Goal: Information Seeking & Learning: Learn about a topic

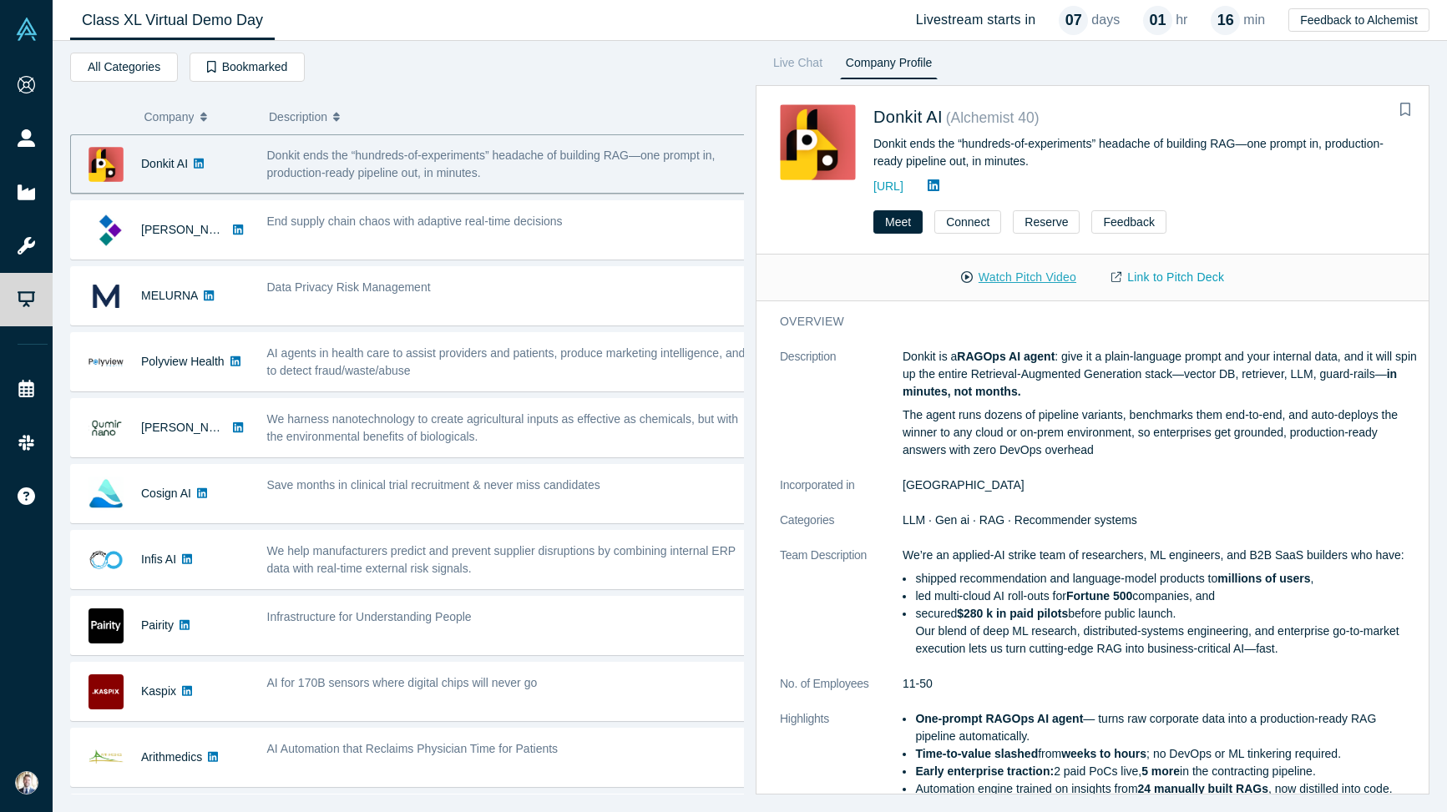
click at [921, 275] on button "Watch Pitch Video" at bounding box center [1018, 277] width 150 height 29
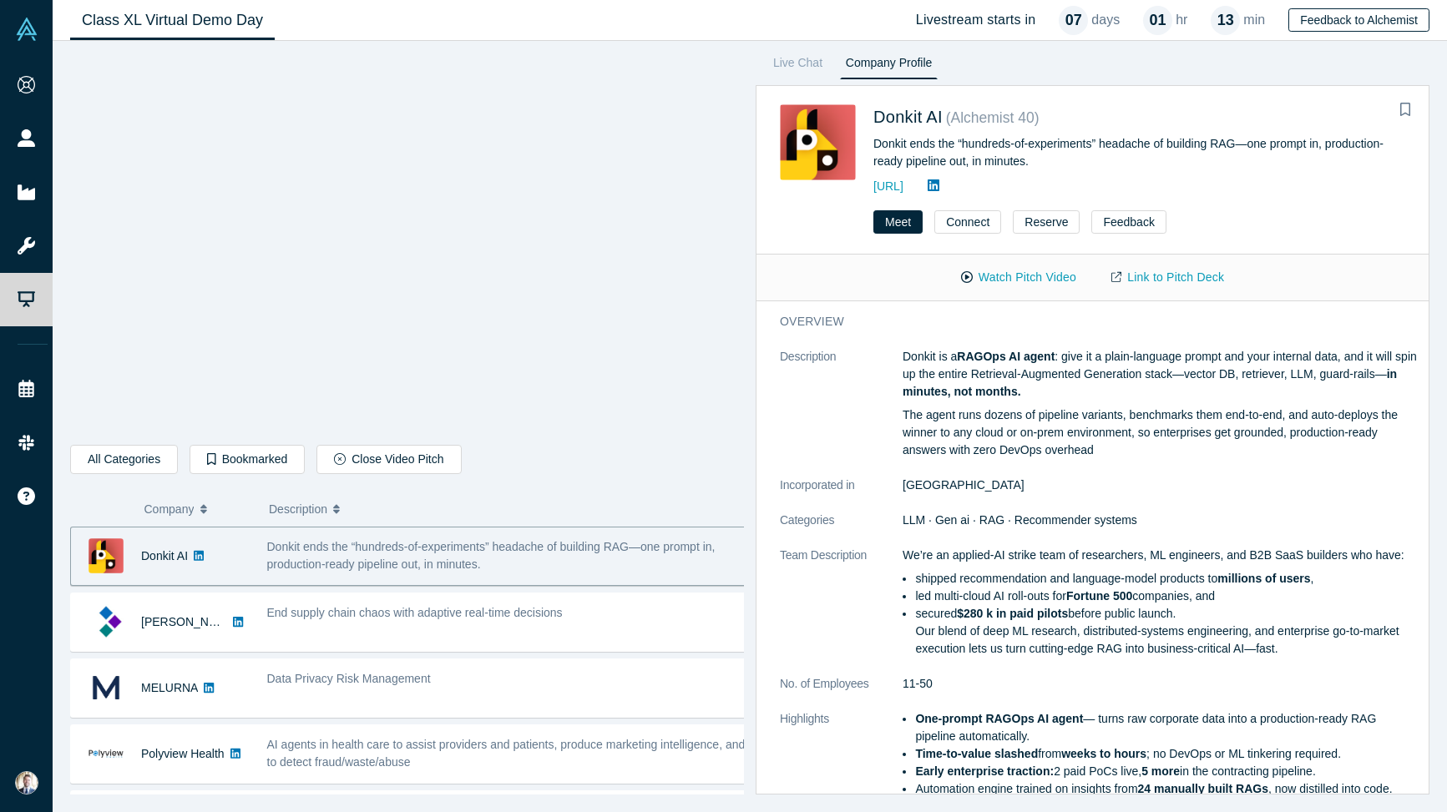
click at [921, 15] on button "Feedback to Alchemist" at bounding box center [1358, 19] width 141 height 23
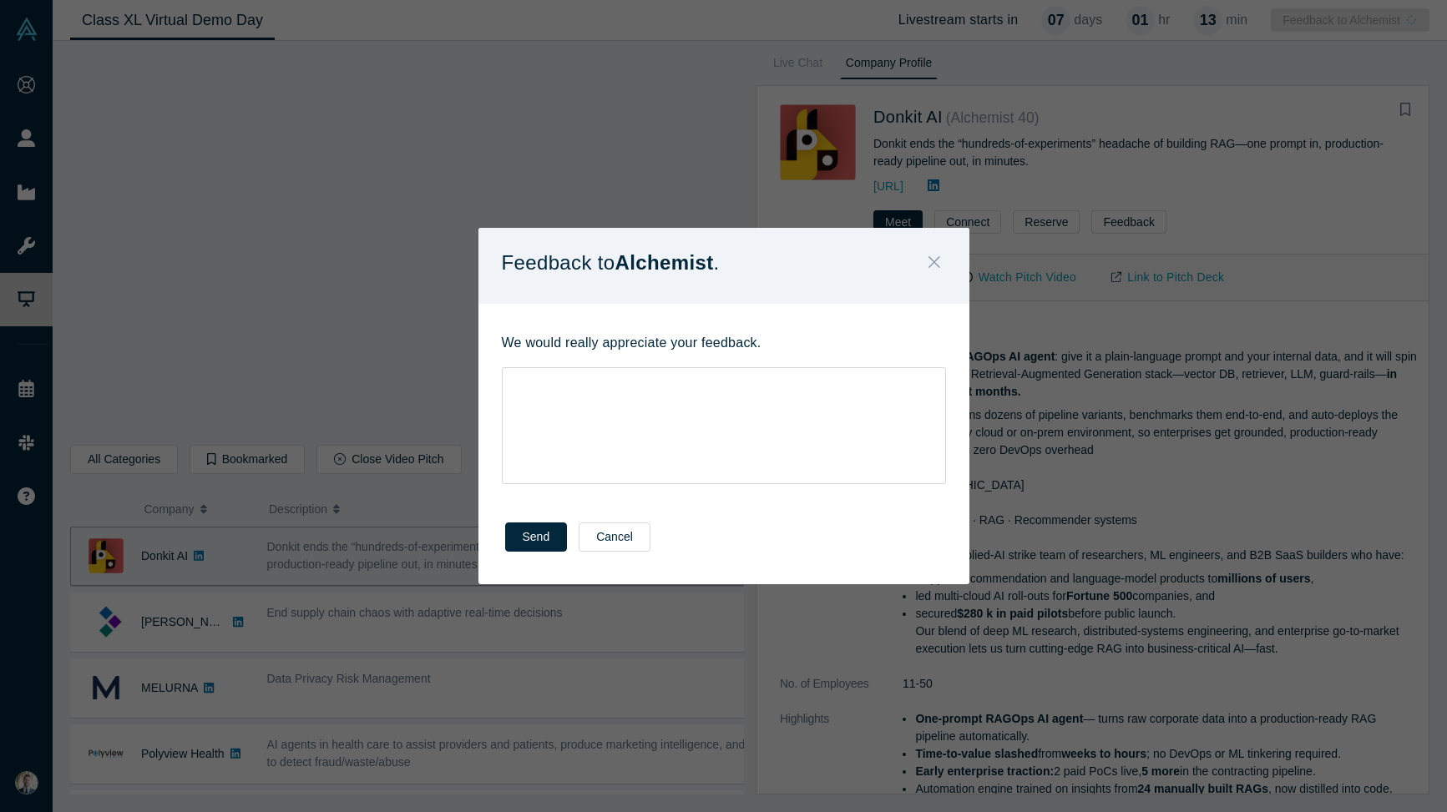
click at [921, 262] on icon "Close" at bounding box center [934, 262] width 12 height 18
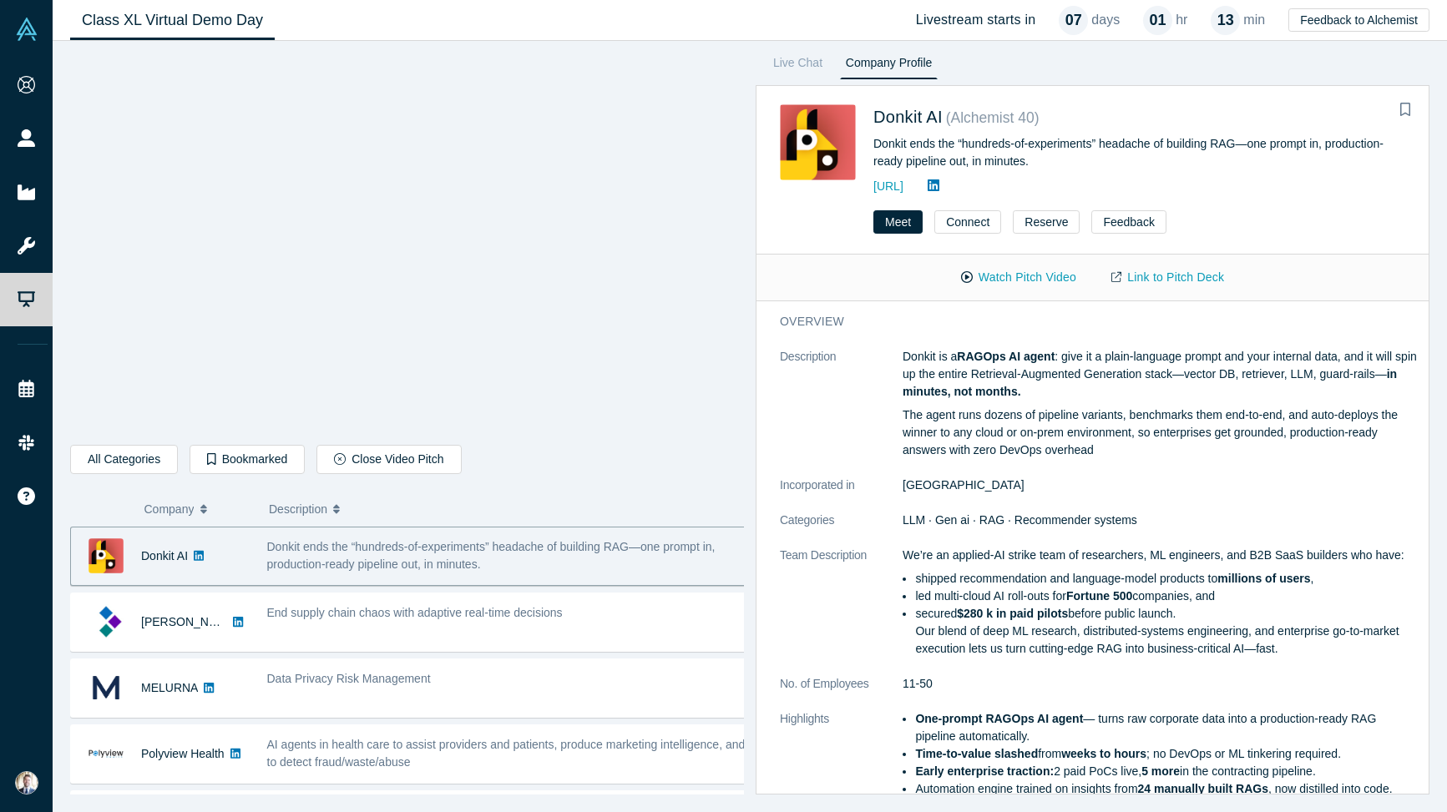
click at [921, 403] on div "Donkit is a RAGOps AI agent : give it a plain-language prompt and your internal…" at bounding box center [1159, 403] width 515 height 111
click at [921, 277] on link "Link to Pitch Deck" at bounding box center [1168, 277] width 148 height 29
click at [155, 473] on button "All Categories" at bounding box center [124, 459] width 108 height 29
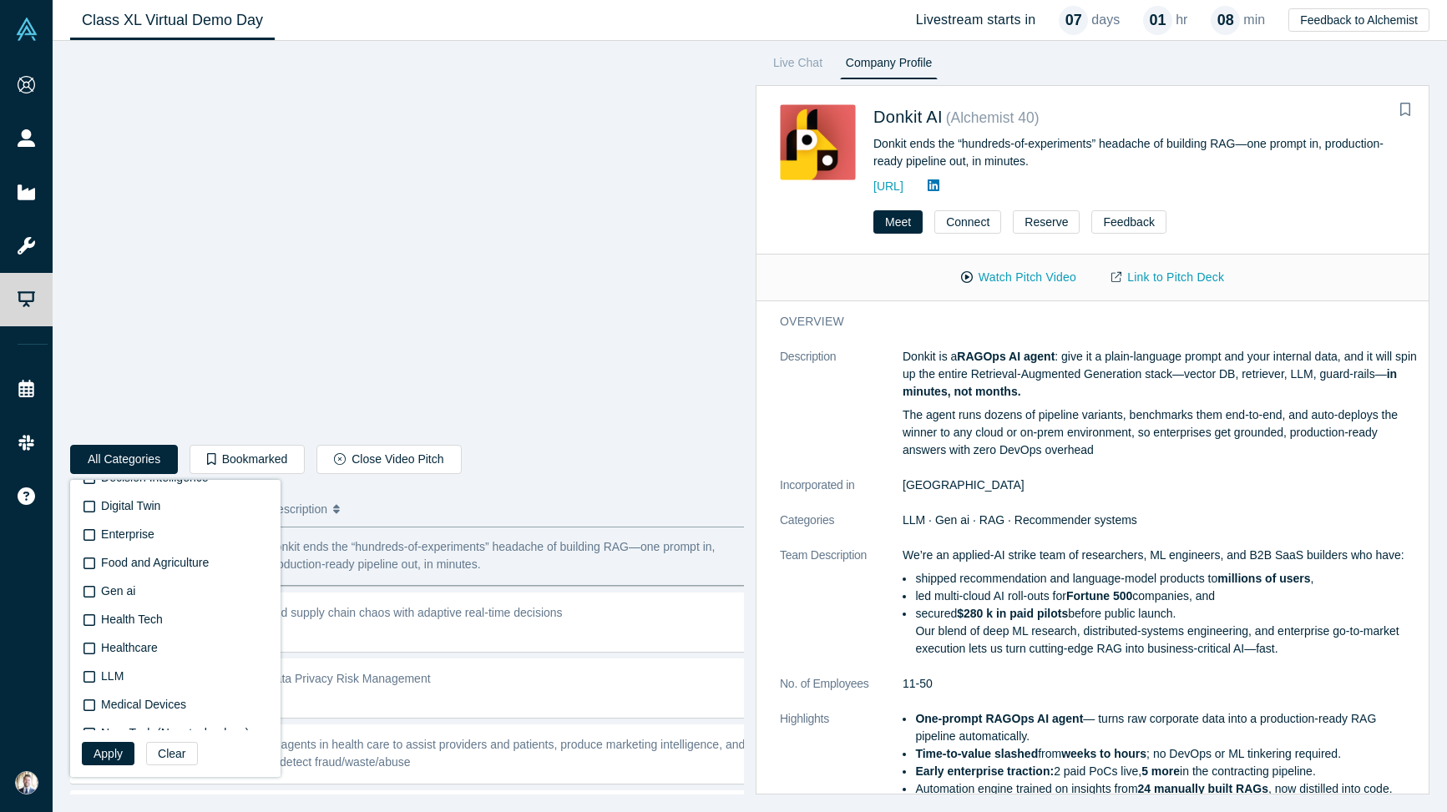
scroll to position [410, 0]
click at [88, 644] on icon at bounding box center [89, 647] width 12 height 13
click at [0, 0] on input "Healthcare" at bounding box center [0, 0] width 0 height 0
click at [91, 618] on icon at bounding box center [89, 619] width 12 height 13
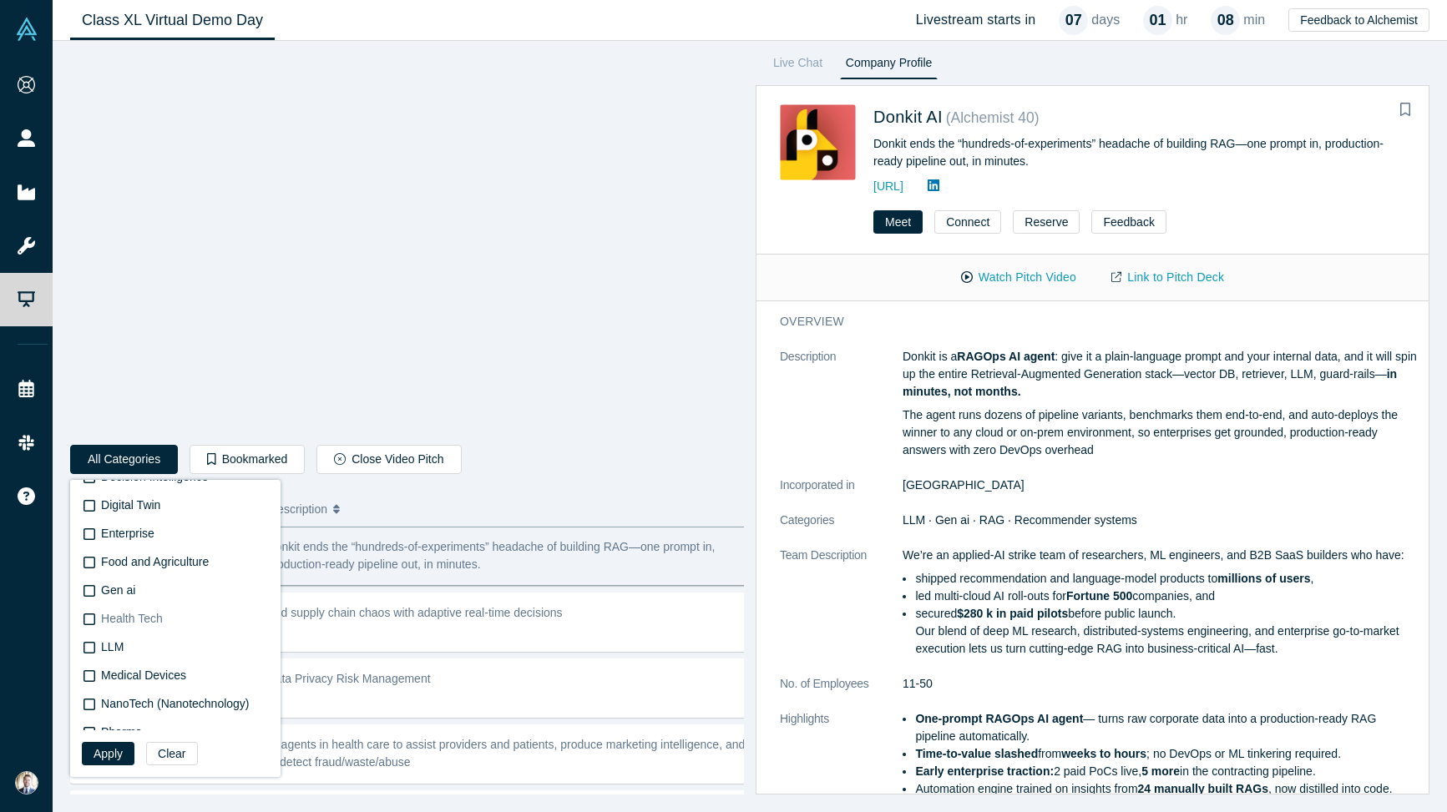
click at [0, 0] on input "Health Tech" at bounding box center [0, 0] width 0 height 0
click at [95, 621] on label "Pharma" at bounding box center [172, 622] width 181 height 28
click at [0, 0] on input "Pharma" at bounding box center [0, 0] width 0 height 0
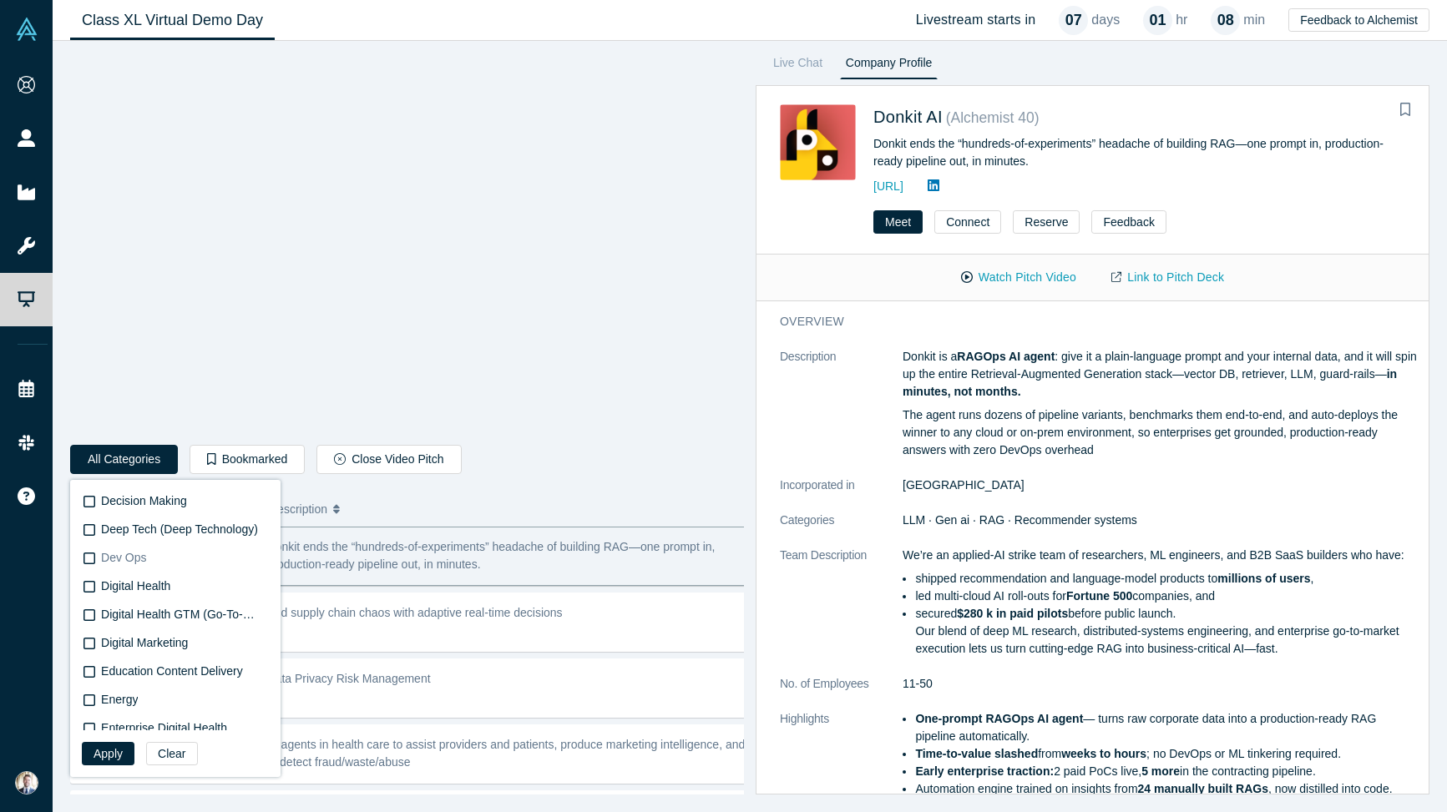
scroll to position [1724, 0]
click at [94, 584] on icon at bounding box center [89, 583] width 12 height 12
click at [0, 0] on input "Digital Health" at bounding box center [0, 0] width 0 height 0
click at [92, 580] on icon at bounding box center [89, 582] width 12 height 13
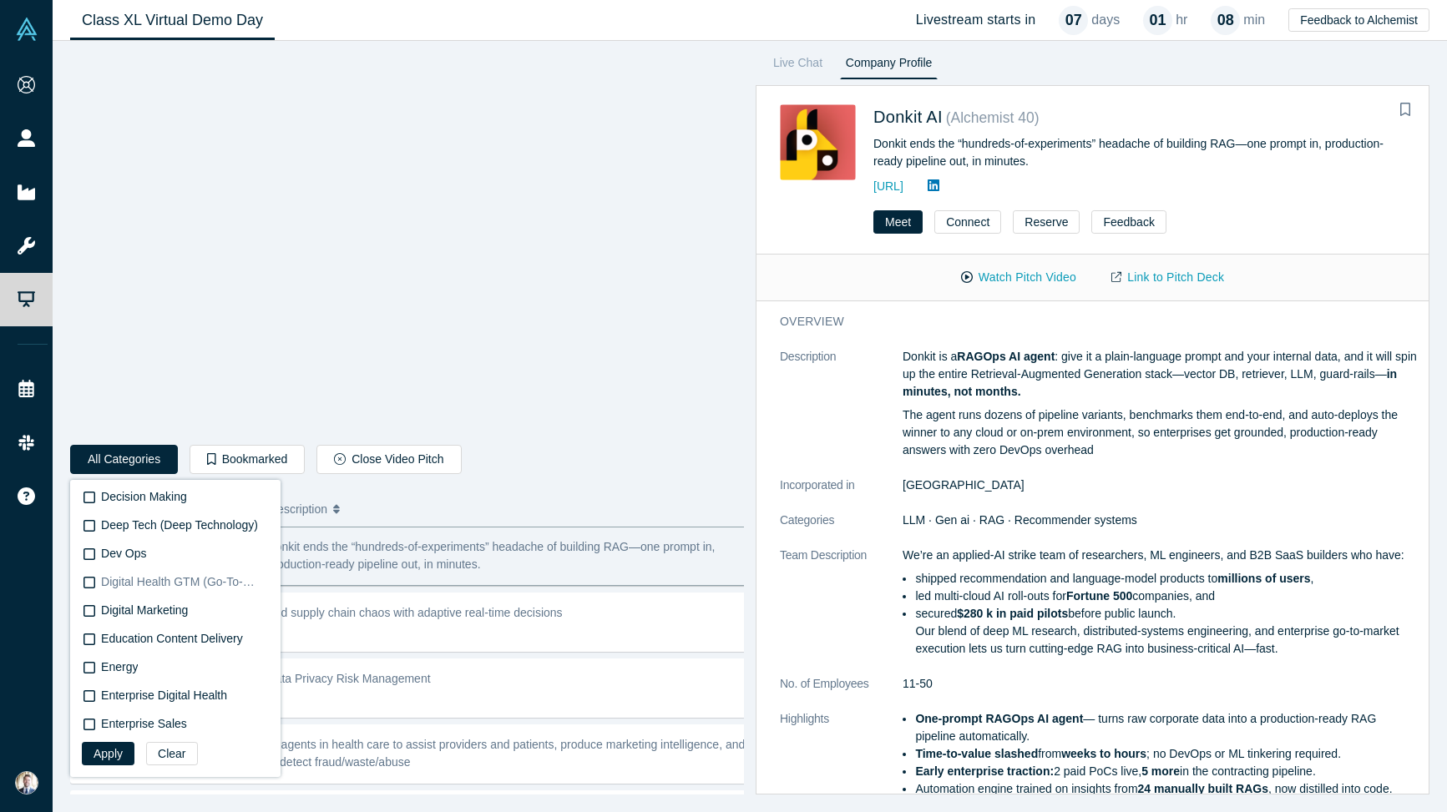
click at [0, 0] on input "Digital Health GTM (Go-To-Market)" at bounding box center [0, 0] width 0 height 0
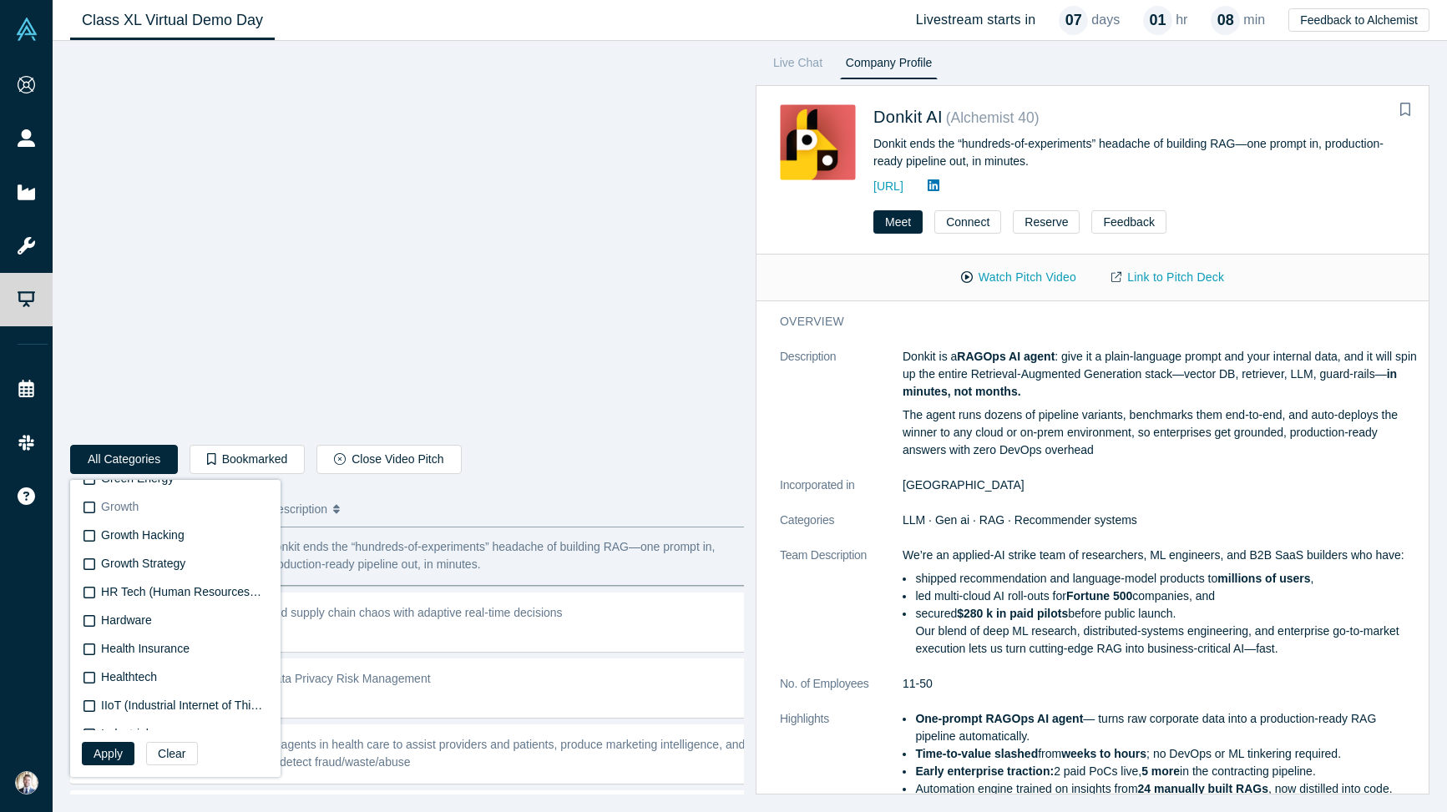
scroll to position [2283, 0]
click at [87, 619] on icon at bounding box center [89, 619] width 12 height 13
click at [0, 0] on input "Health Insurance" at bounding box center [0, 0] width 0 height 0
click at [91, 615] on icon at bounding box center [89, 619] width 12 height 13
click at [0, 0] on input "Healthtech" at bounding box center [0, 0] width 0 height 0
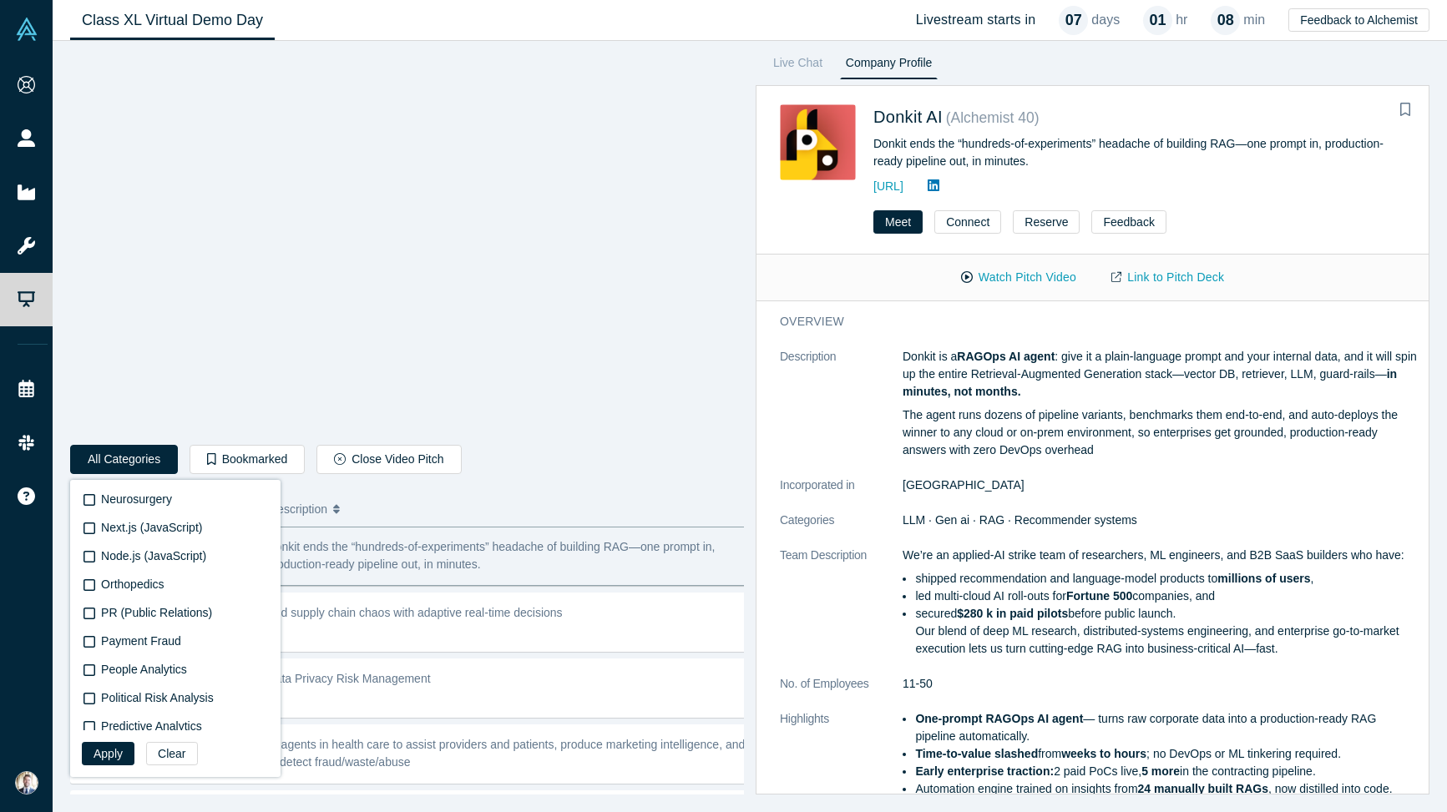
scroll to position [2978, 0]
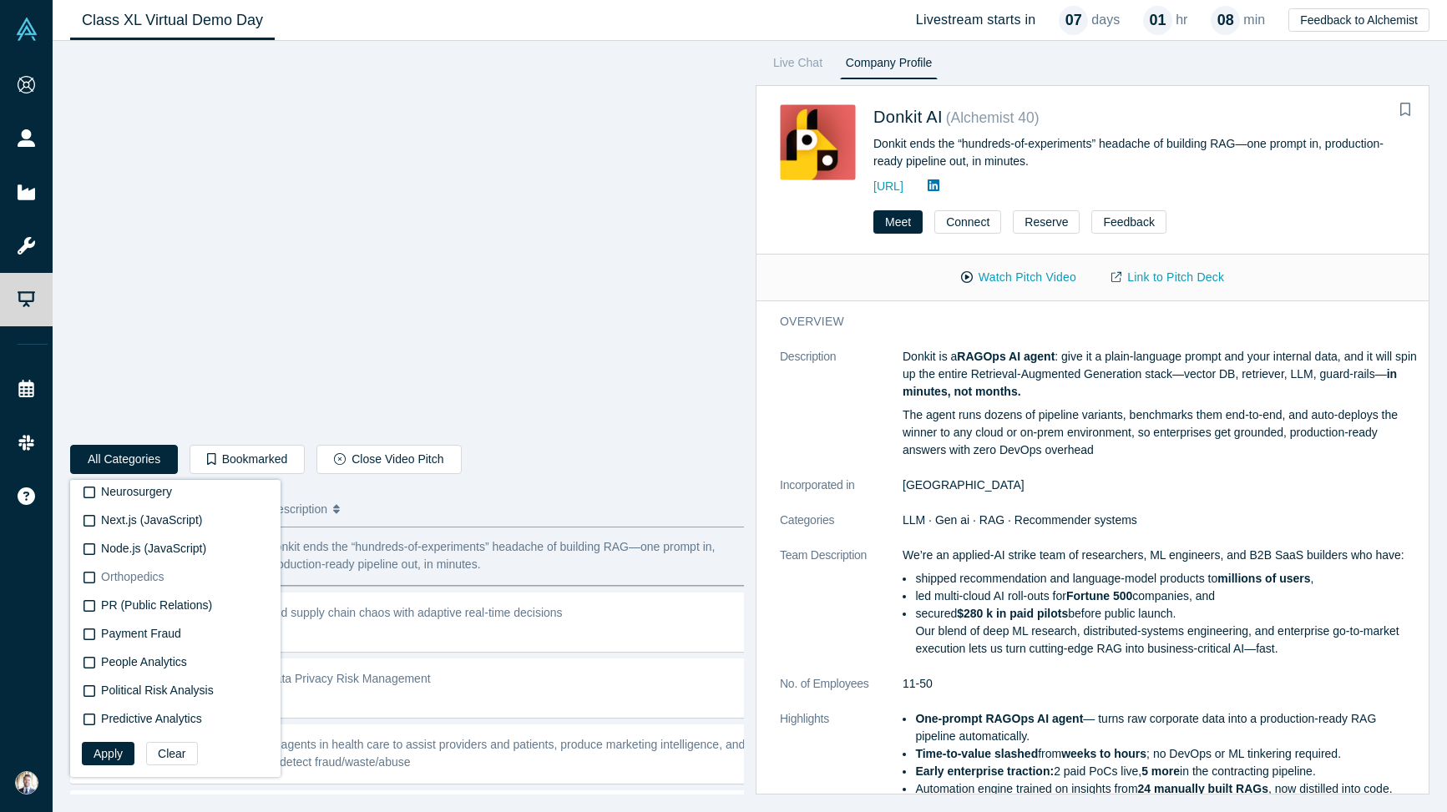
click at [90, 579] on icon at bounding box center [89, 577] width 12 height 13
click at [0, 0] on input "Orthopedics" at bounding box center [0, 0] width 0 height 0
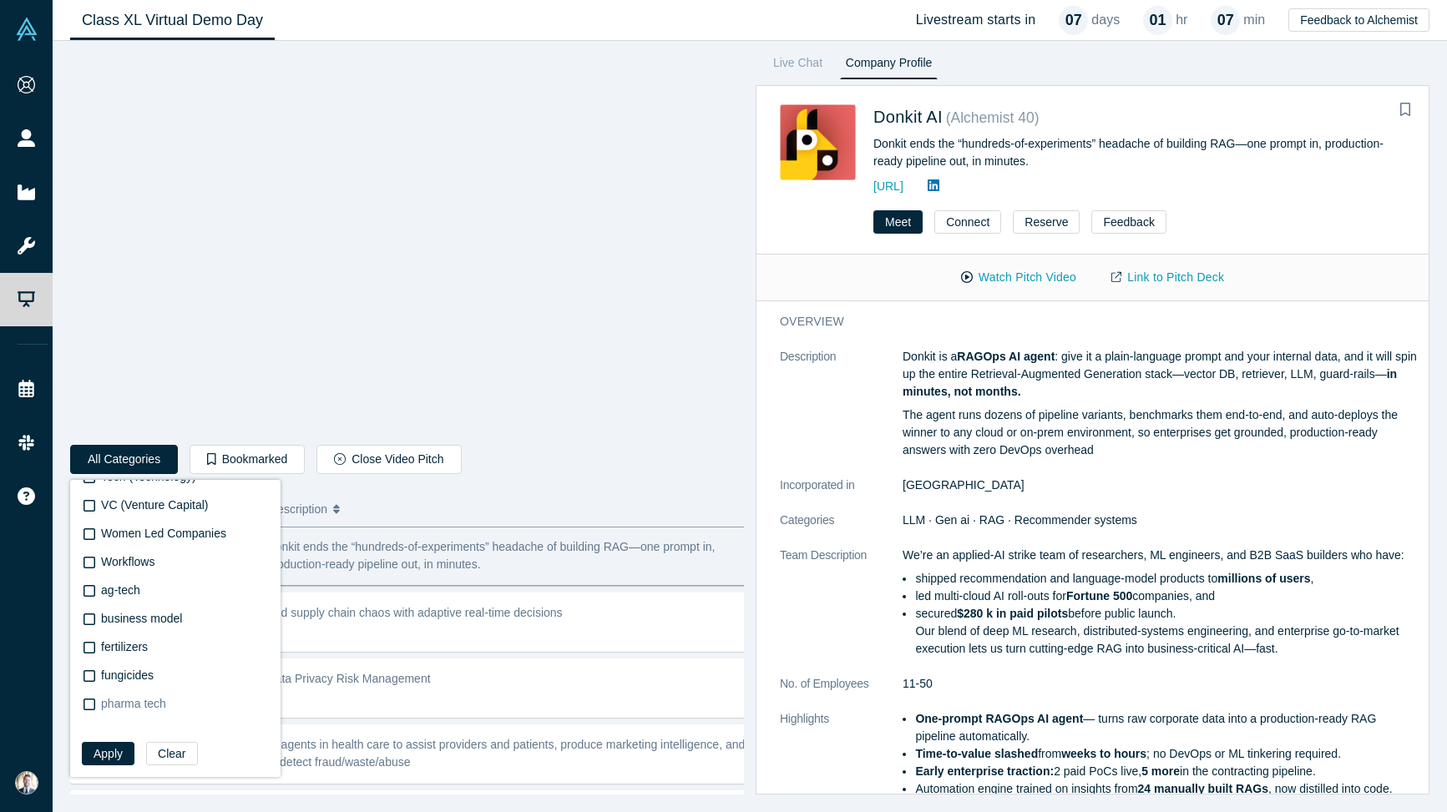
click at [86, 702] on icon at bounding box center [89, 704] width 12 height 13
click at [0, 0] on input "pharma tech" at bounding box center [0, 0] width 0 height 0
click at [110, 752] on button "Apply" at bounding box center [108, 753] width 53 height 23
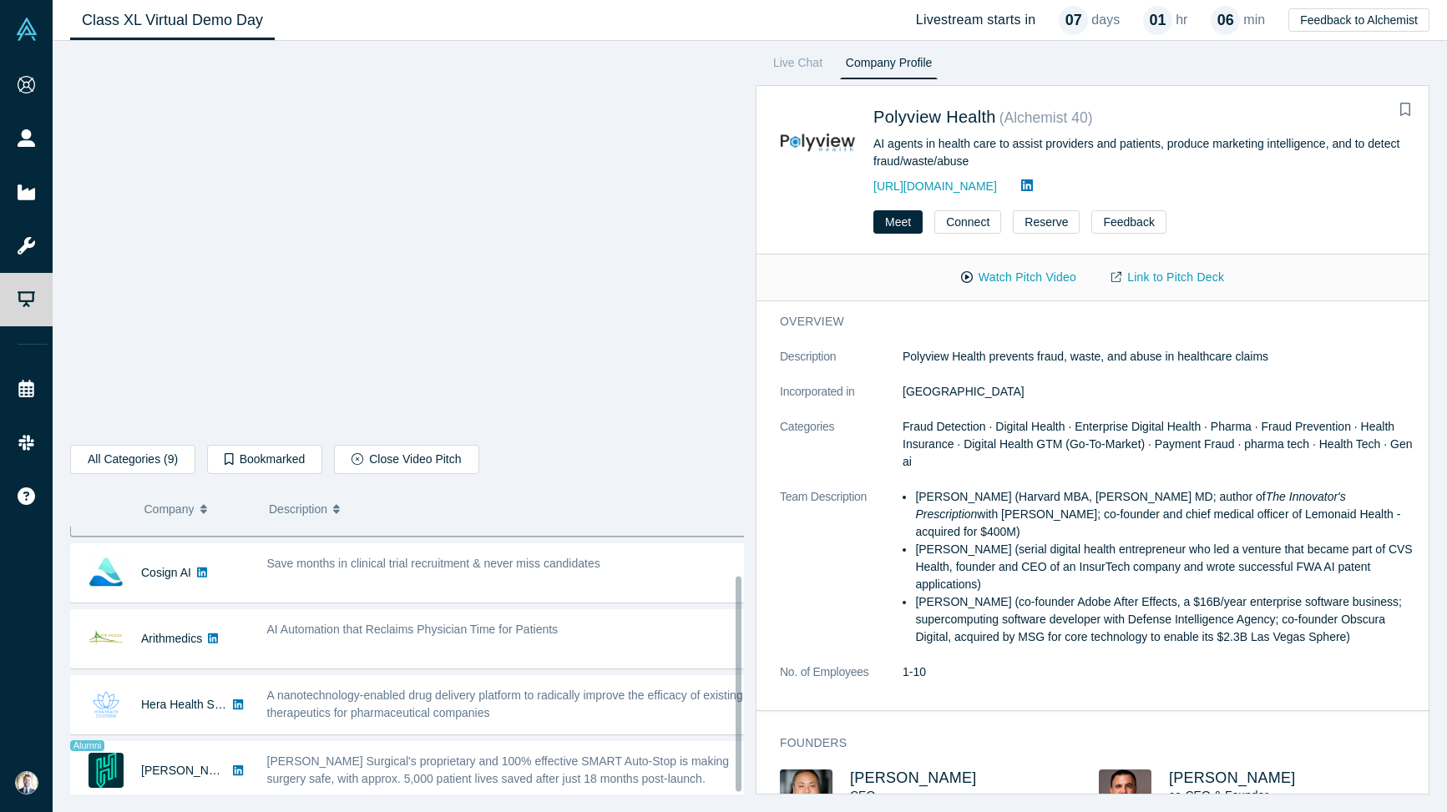
scroll to position [58, 0]
click at [151, 460] on button "All Categories (9)" at bounding box center [132, 459] width 125 height 29
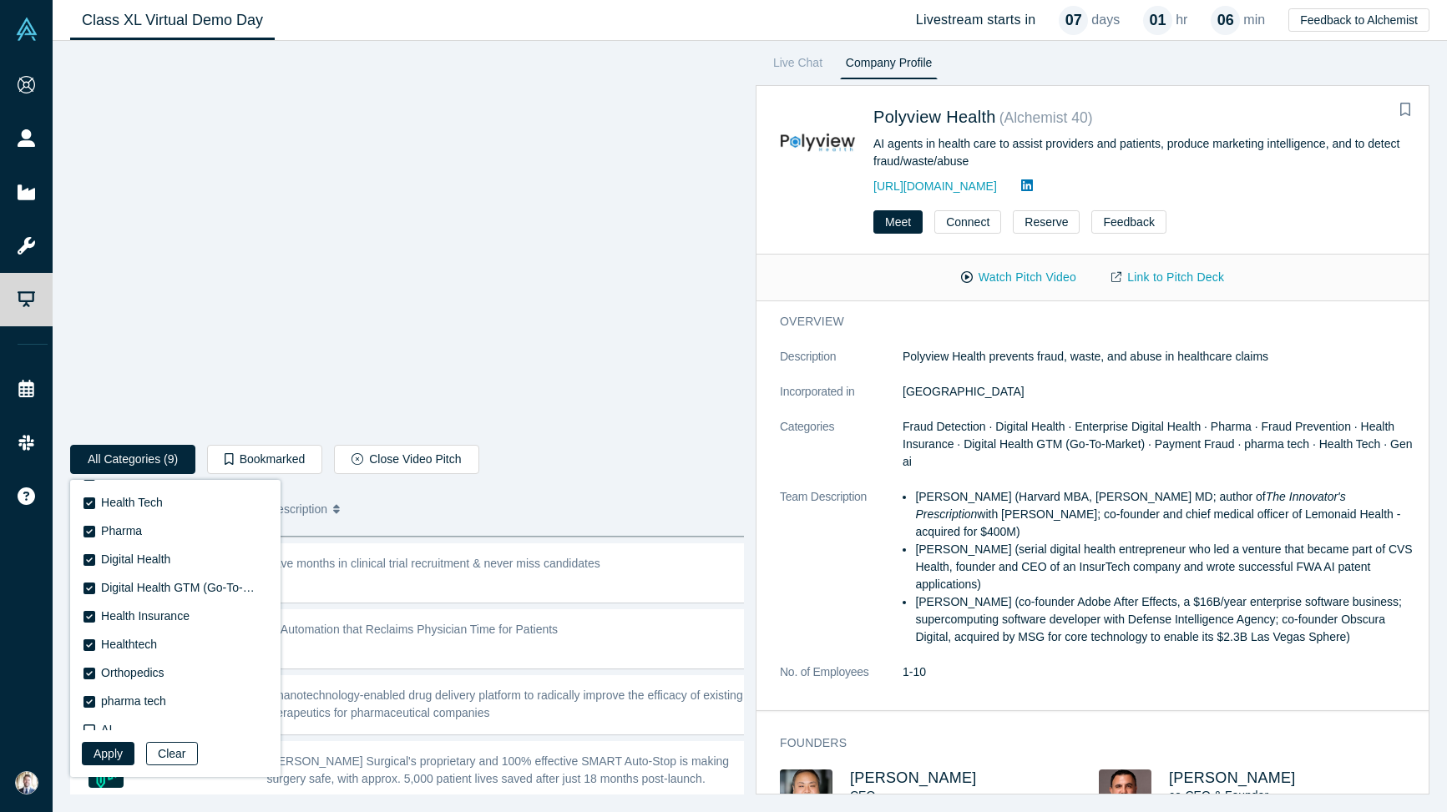
scroll to position [76, 0]
click at [181, 747] on button "Clear" at bounding box center [171, 753] width 51 height 23
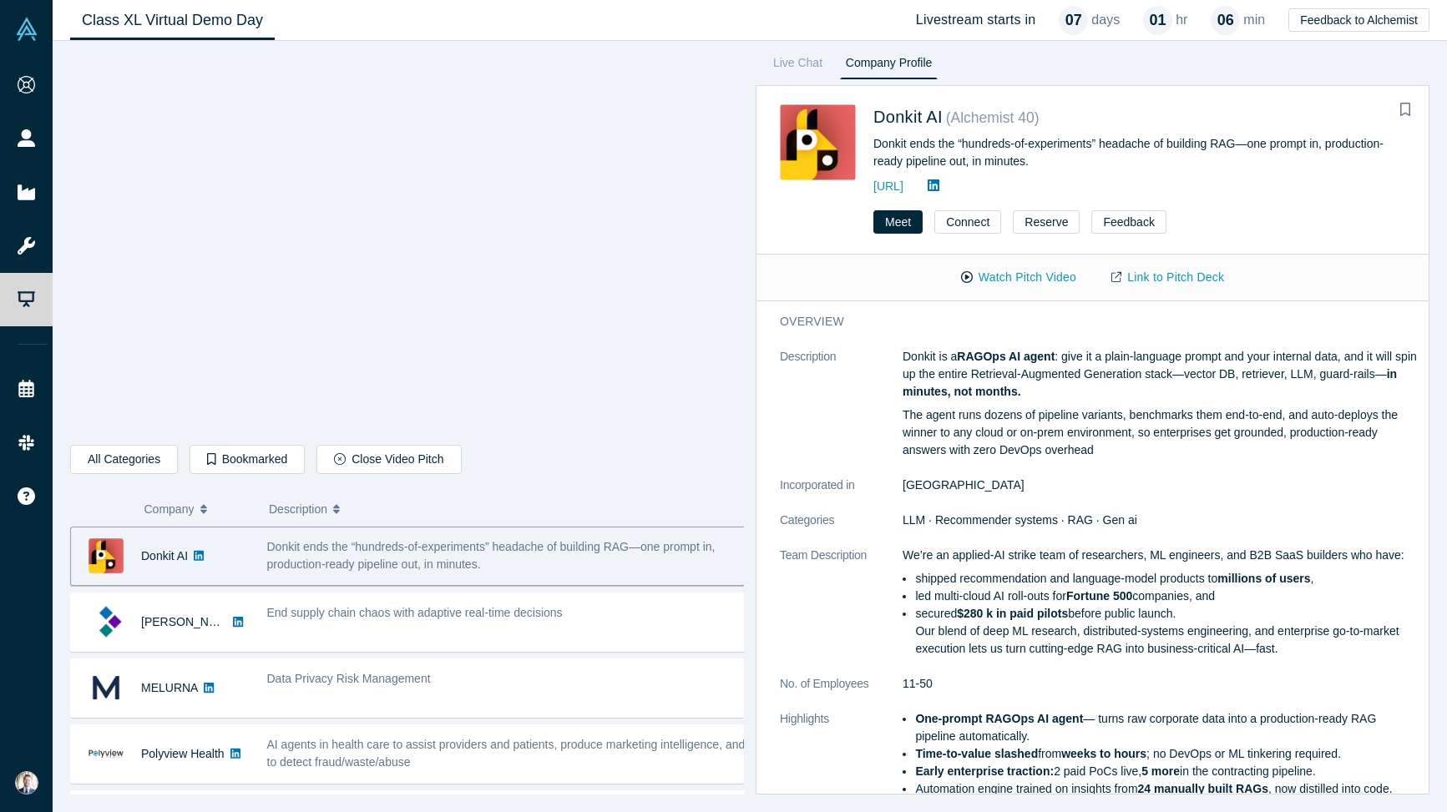
click at [361, 556] on div "Donkit ends the “hundreds-of-experiments” headache of building RAG—one prompt i…" at bounding box center [507, 555] width 480 height 35
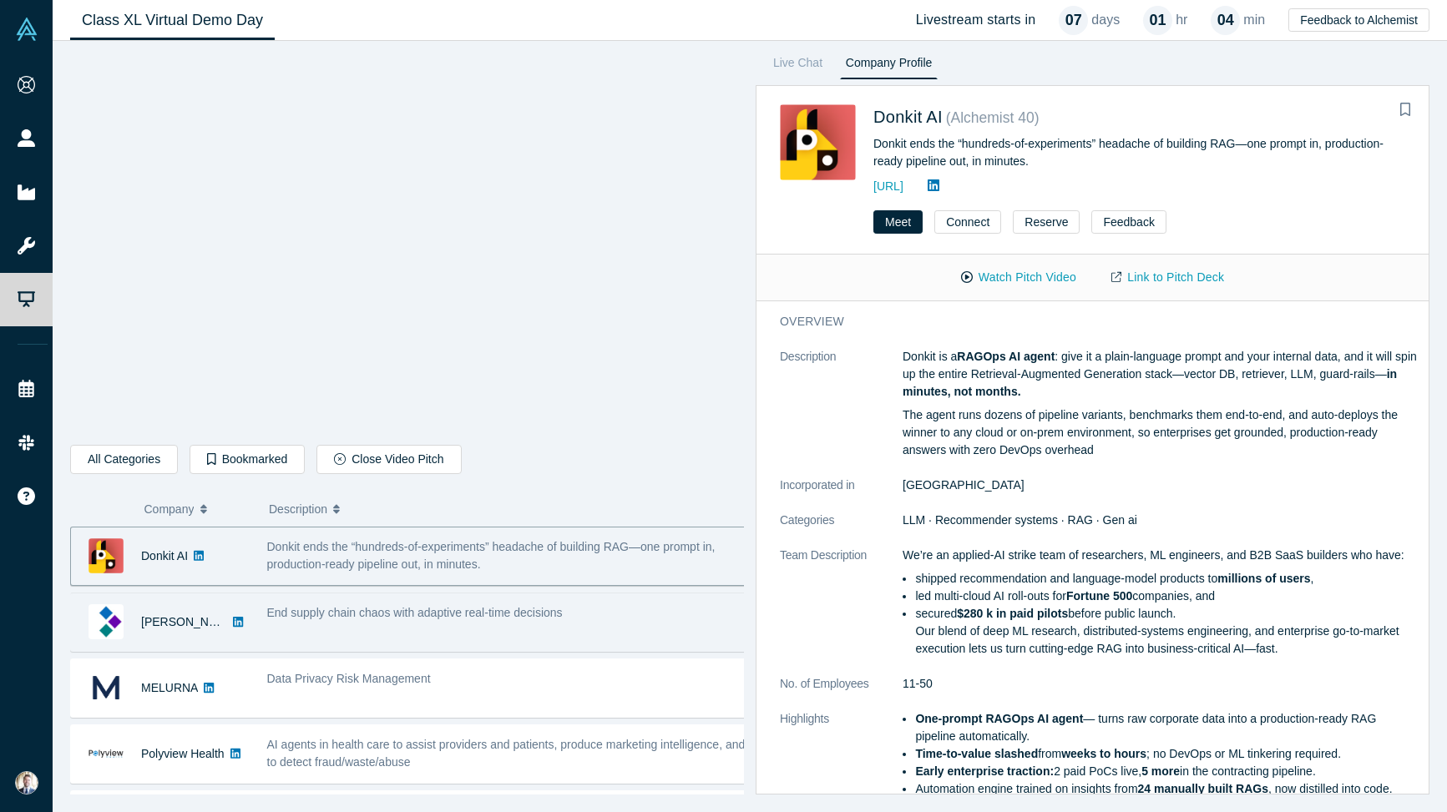
click at [321, 622] on div "End supply chain chaos with adaptive real-time decisions" at bounding box center [507, 613] width 480 height 18
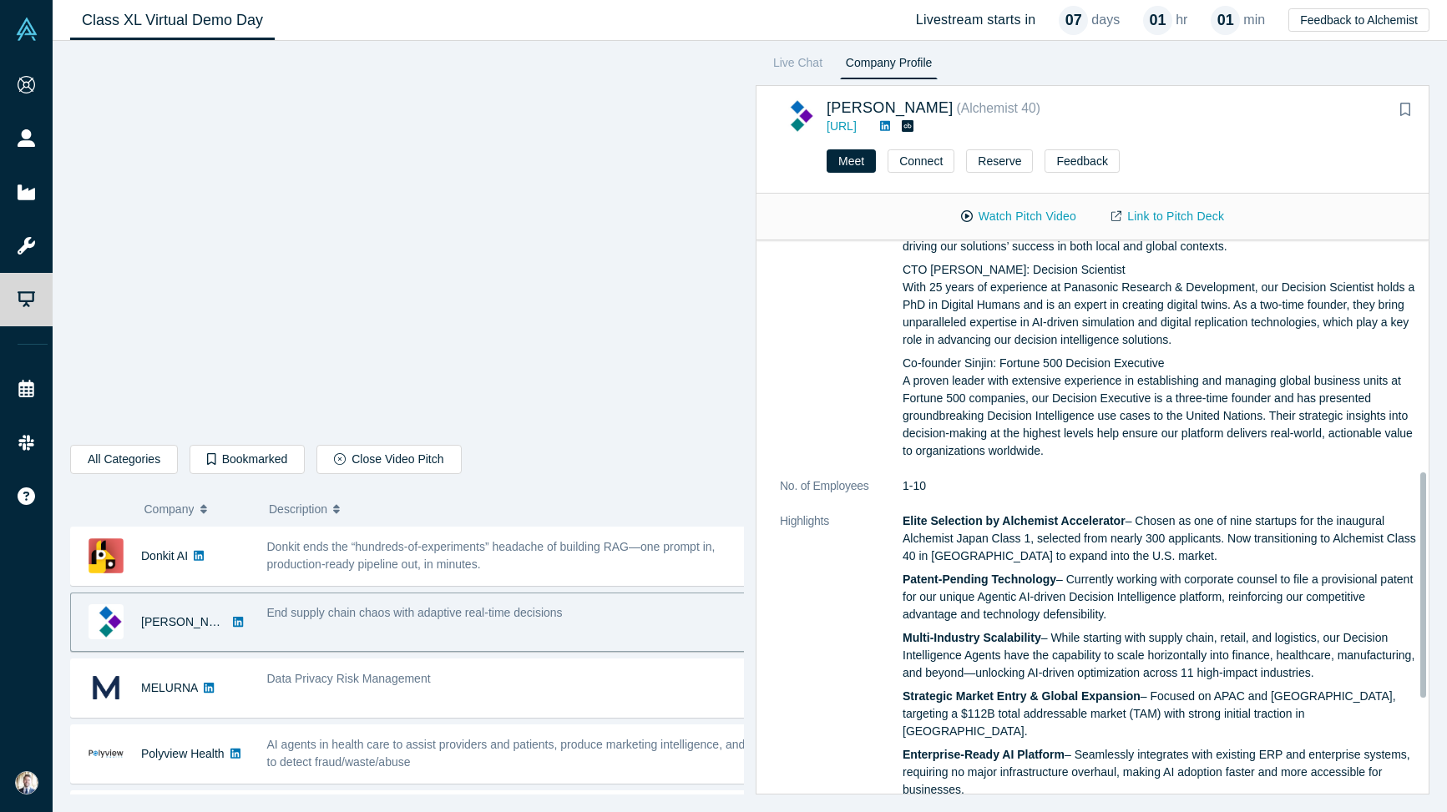
scroll to position [696, 0]
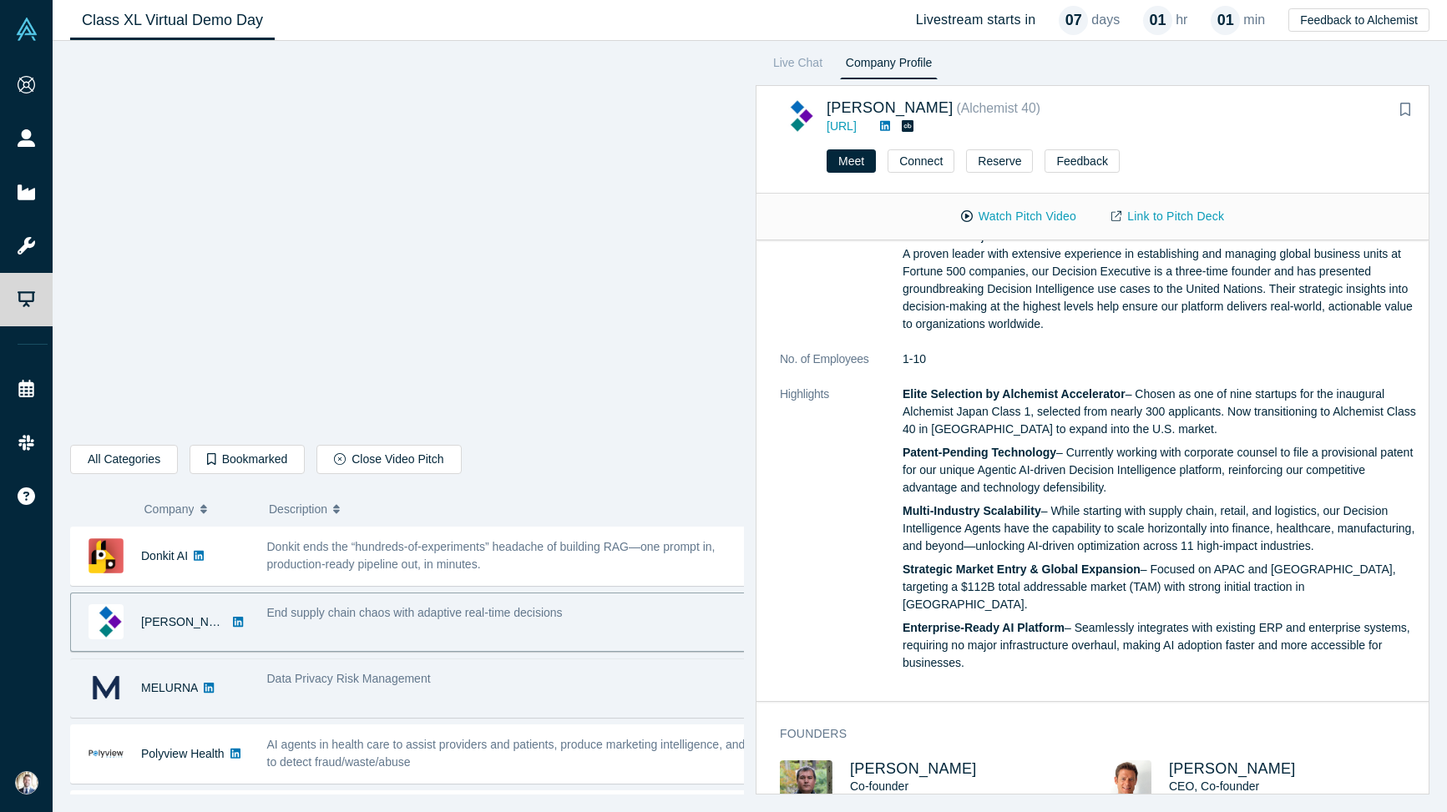
click at [404, 686] on div "Data Privacy Risk Management" at bounding box center [507, 679] width 480 height 18
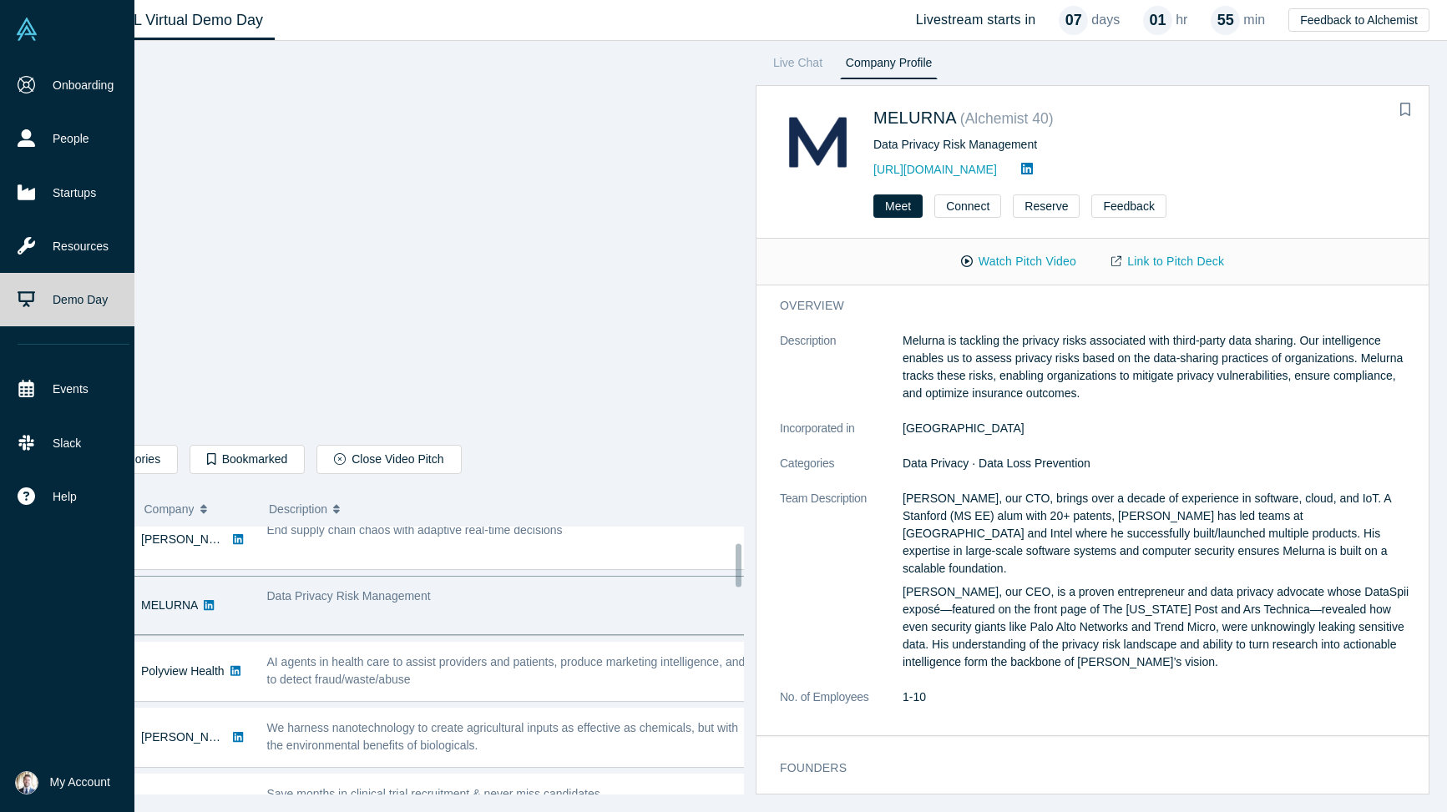
scroll to position [112, 0]
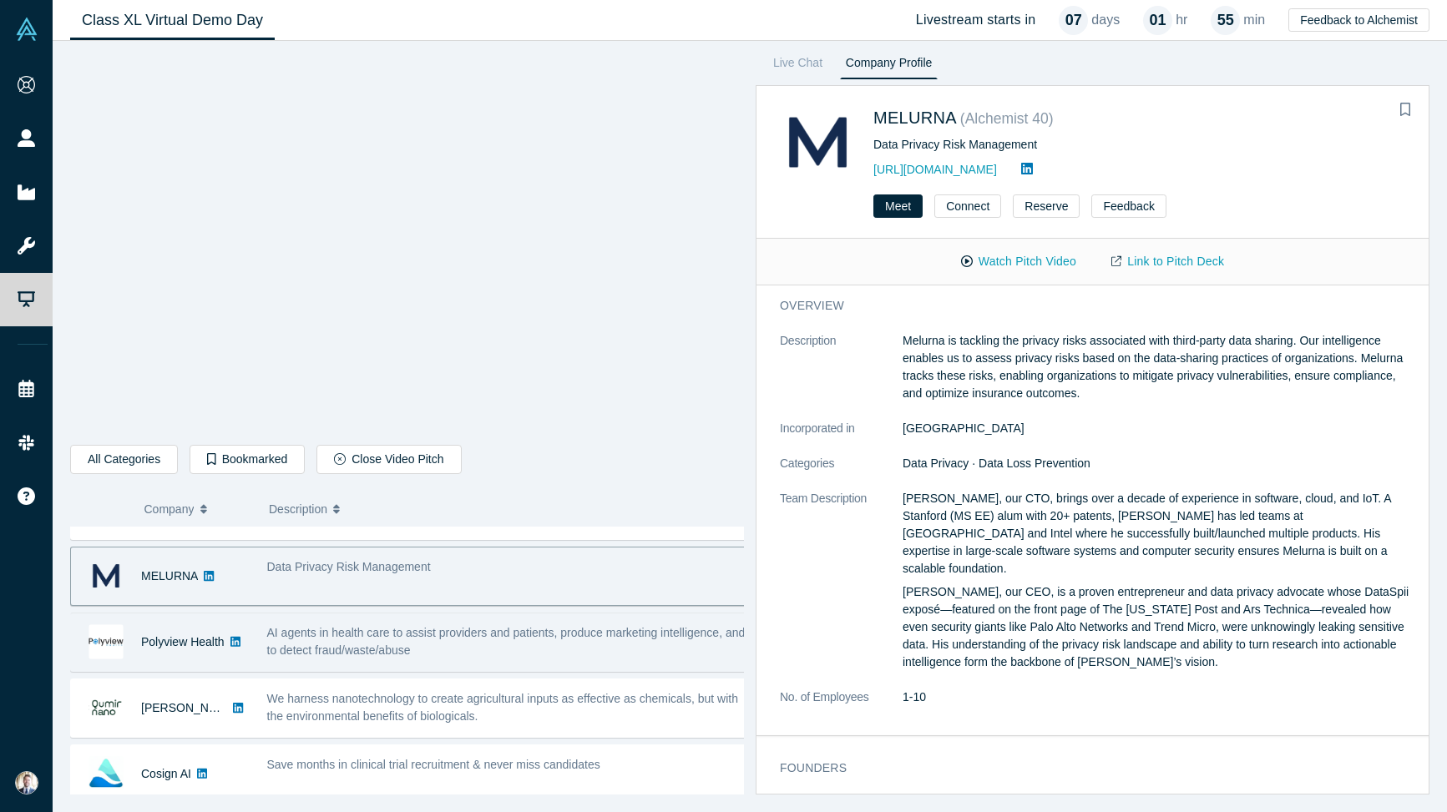
click at [306, 636] on span "AI agents in health care to assist providers and patients, produce marketing in…" at bounding box center [506, 641] width 478 height 31
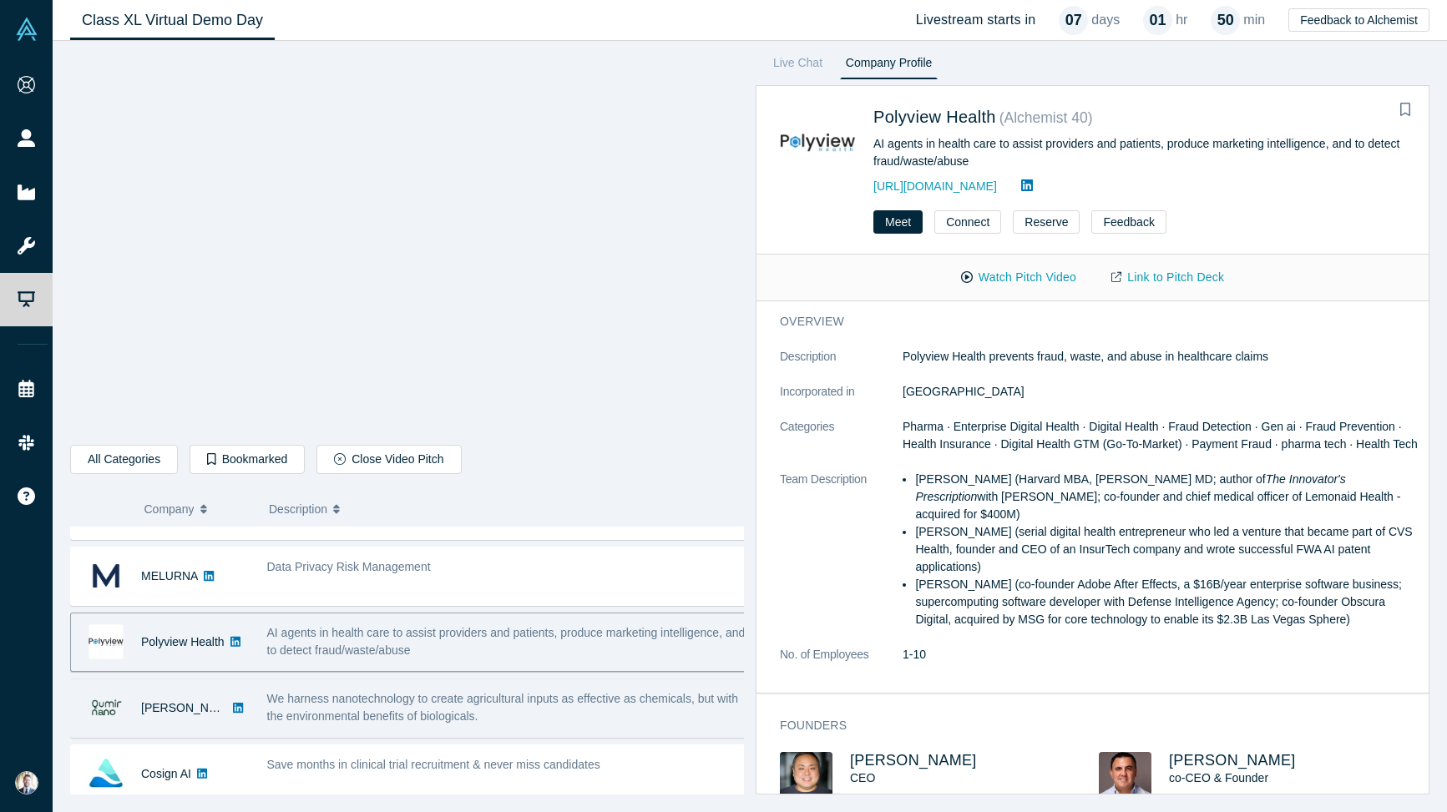
click at [390, 712] on span "We harness nanotechnology to create agricultural inputs as effective as chemica…" at bounding box center [502, 707] width 471 height 31
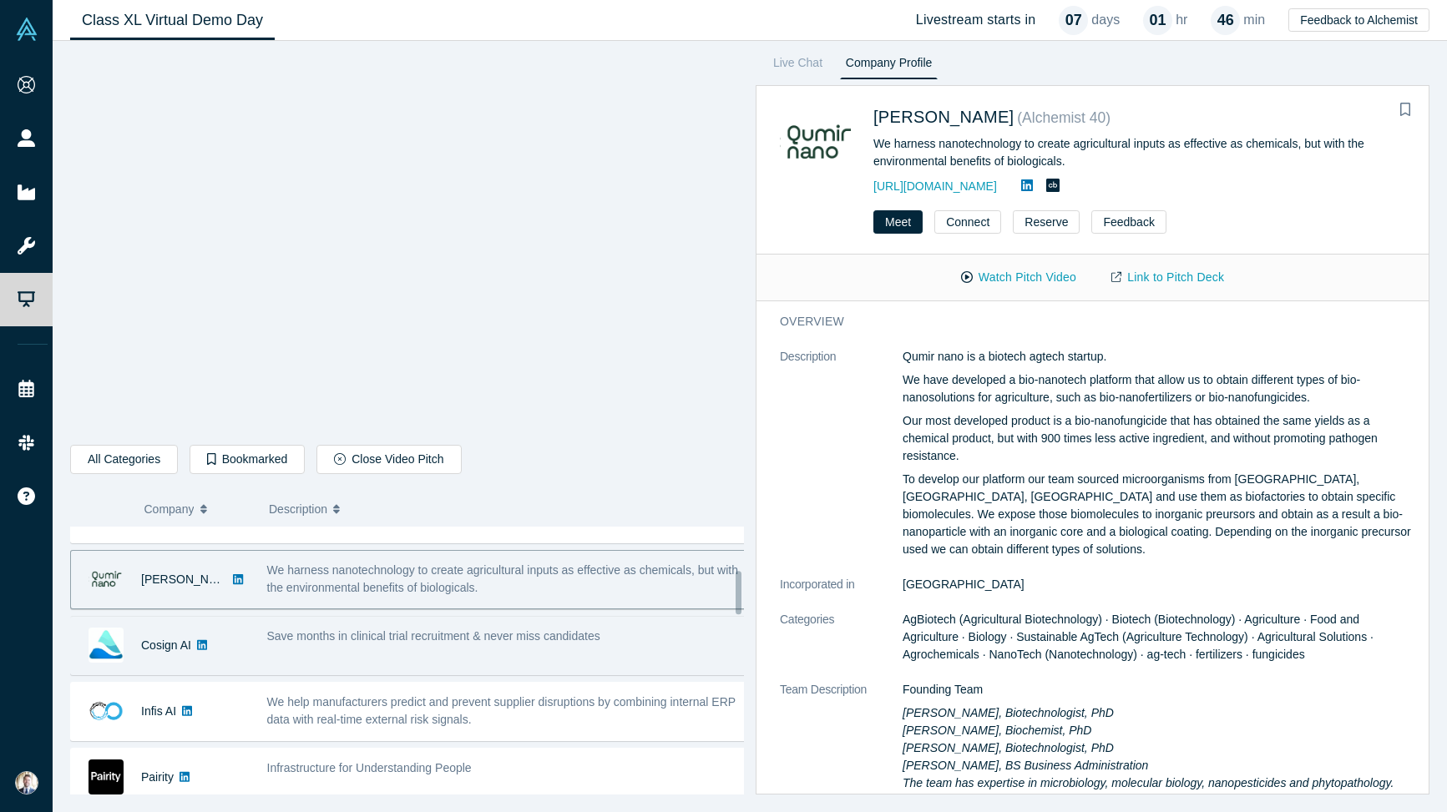
scroll to position [228, 0]
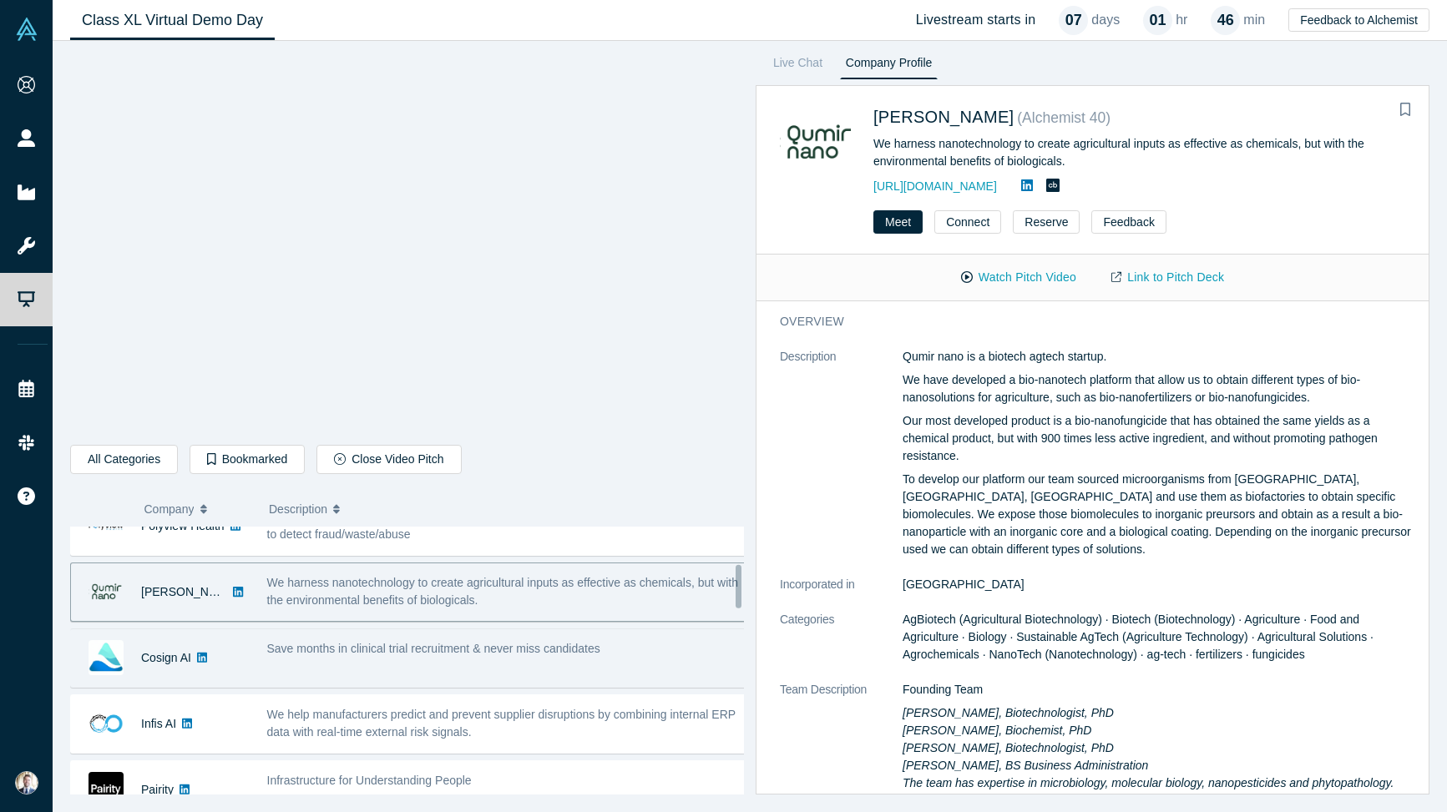
click at [343, 658] on div "Save months in clinical trial recruitment & never miss candidates" at bounding box center [507, 649] width 480 height 18
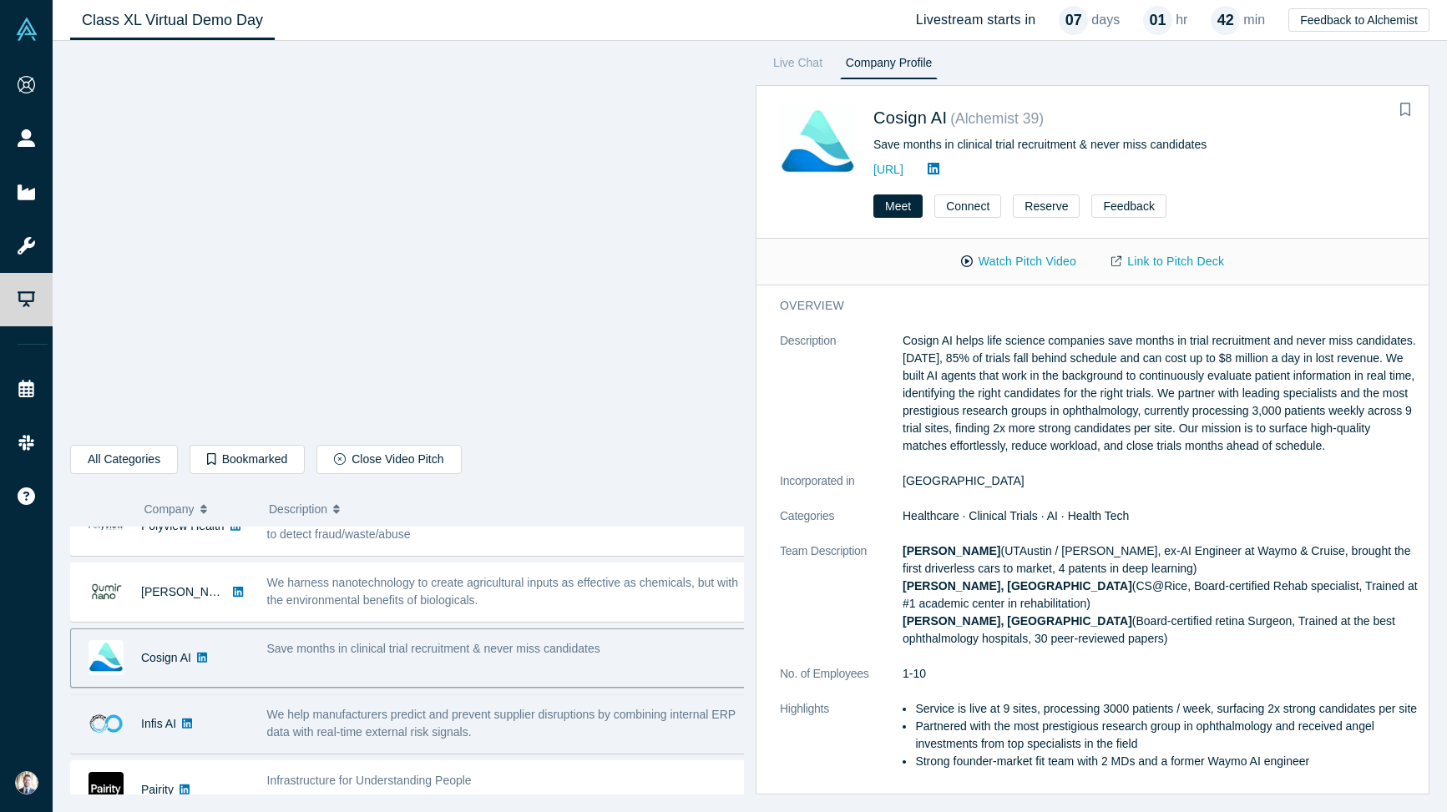
click at [301, 718] on span "We help manufacturers predict and prevent supplier disruptions by combining int…" at bounding box center [501, 723] width 468 height 31
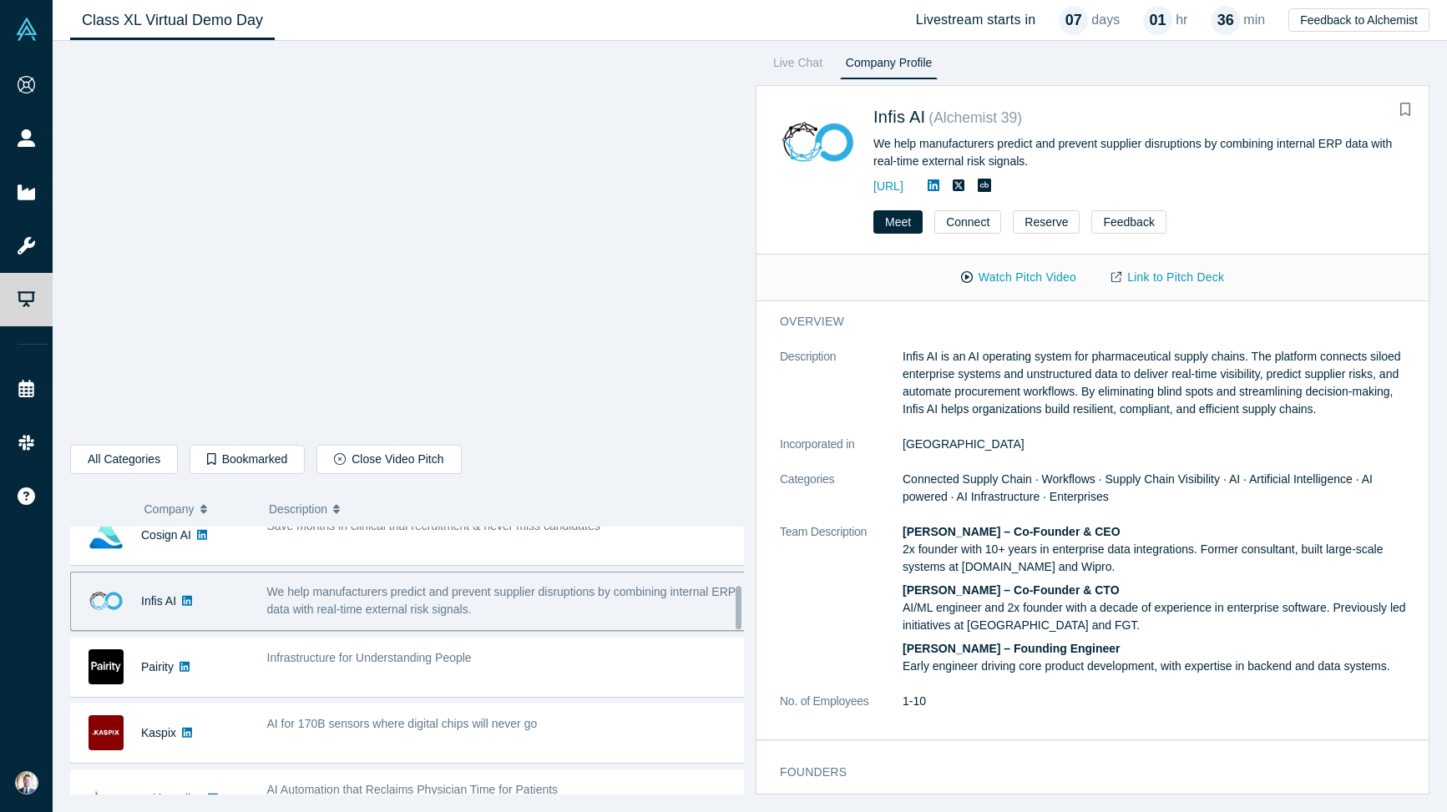
scroll to position [361, 0]
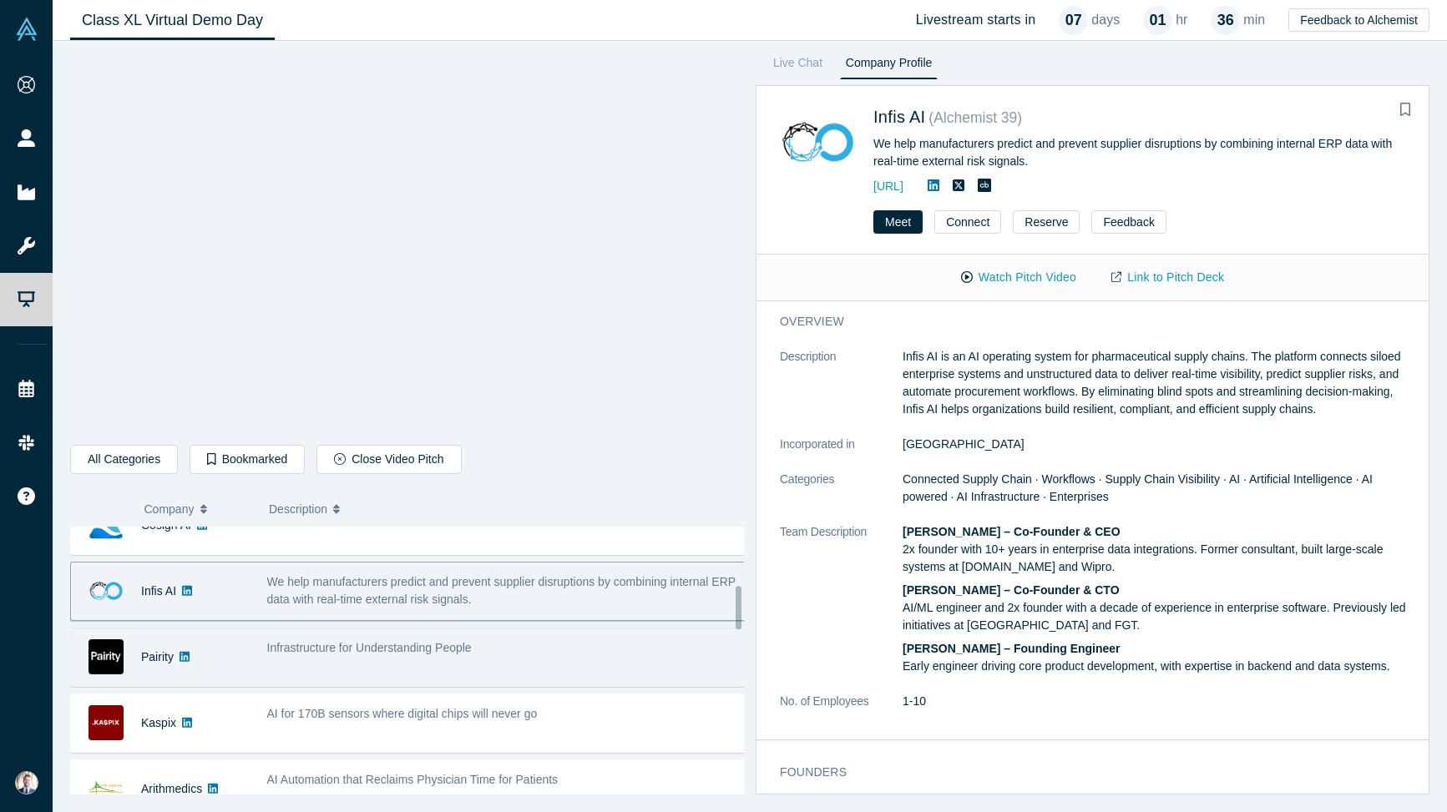
click at [354, 653] on span "Infrastructure for Understanding People" at bounding box center [369, 647] width 205 height 13
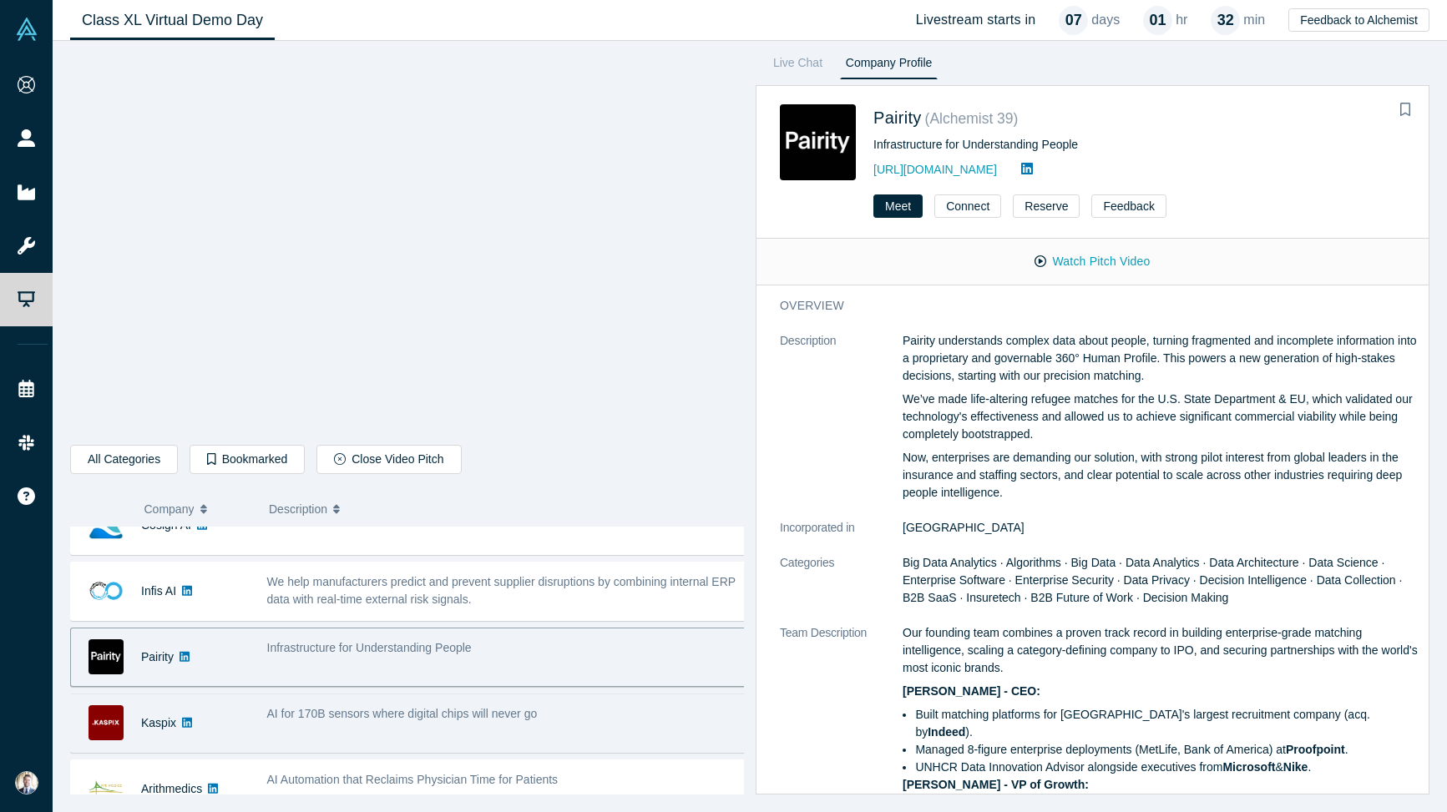
click at [375, 725] on div "AI for 170B sensors where digital chips will never go" at bounding box center [507, 723] width 498 height 53
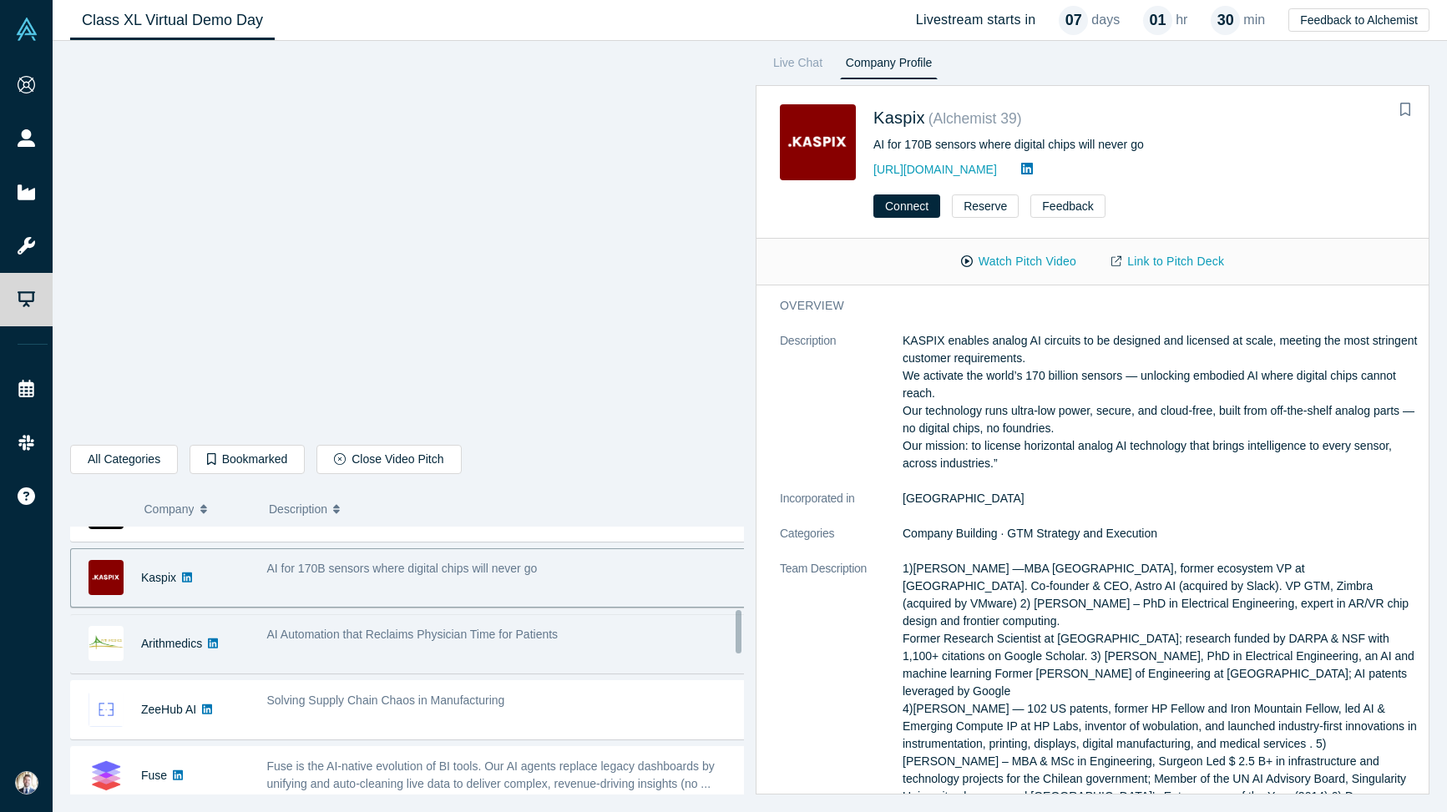
scroll to position [510, 0]
click at [473, 648] on div "AI Automation that Reclaims Physician Time for Patients" at bounding box center [507, 640] width 498 height 53
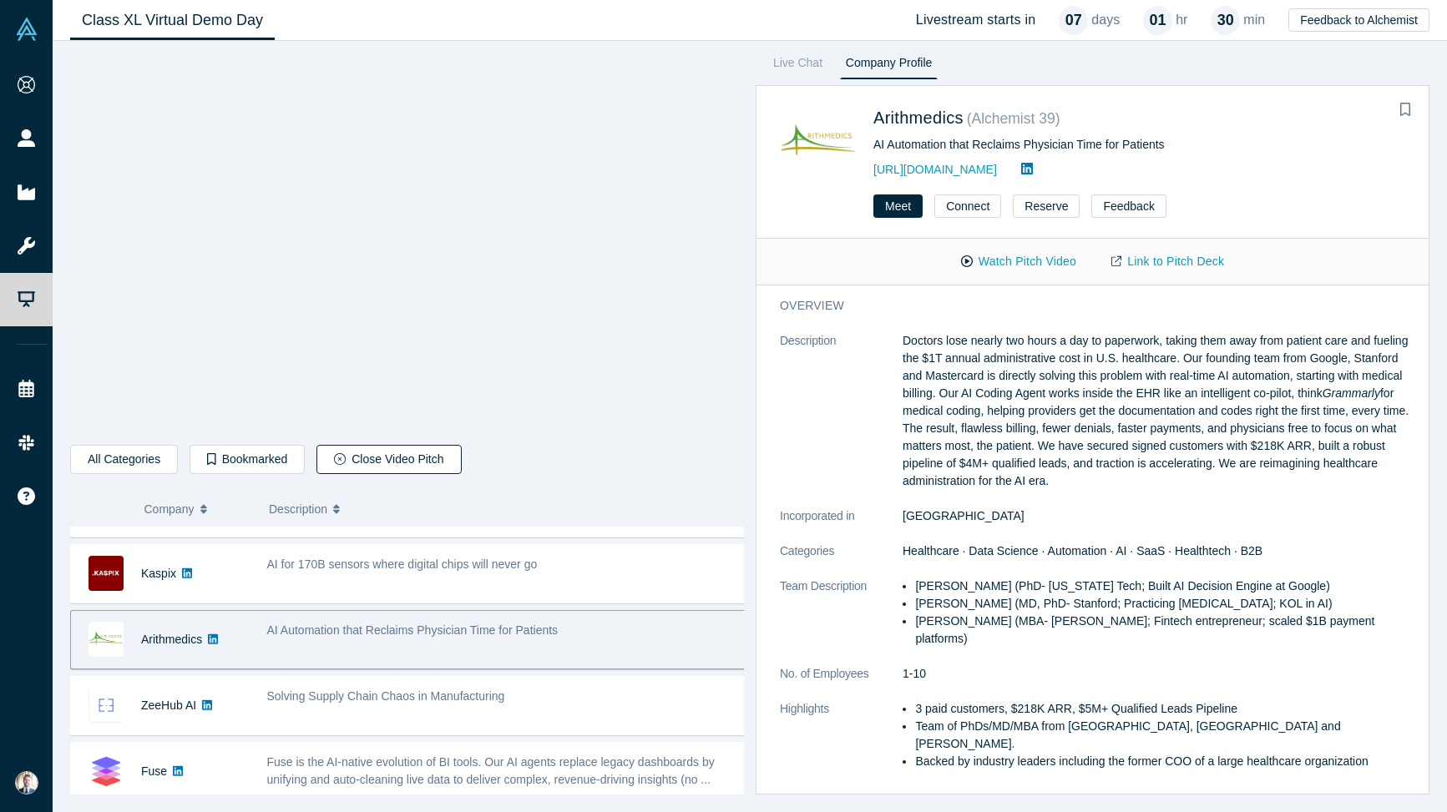
click at [374, 462] on button "Close Video Pitch" at bounding box center [388, 459] width 144 height 29
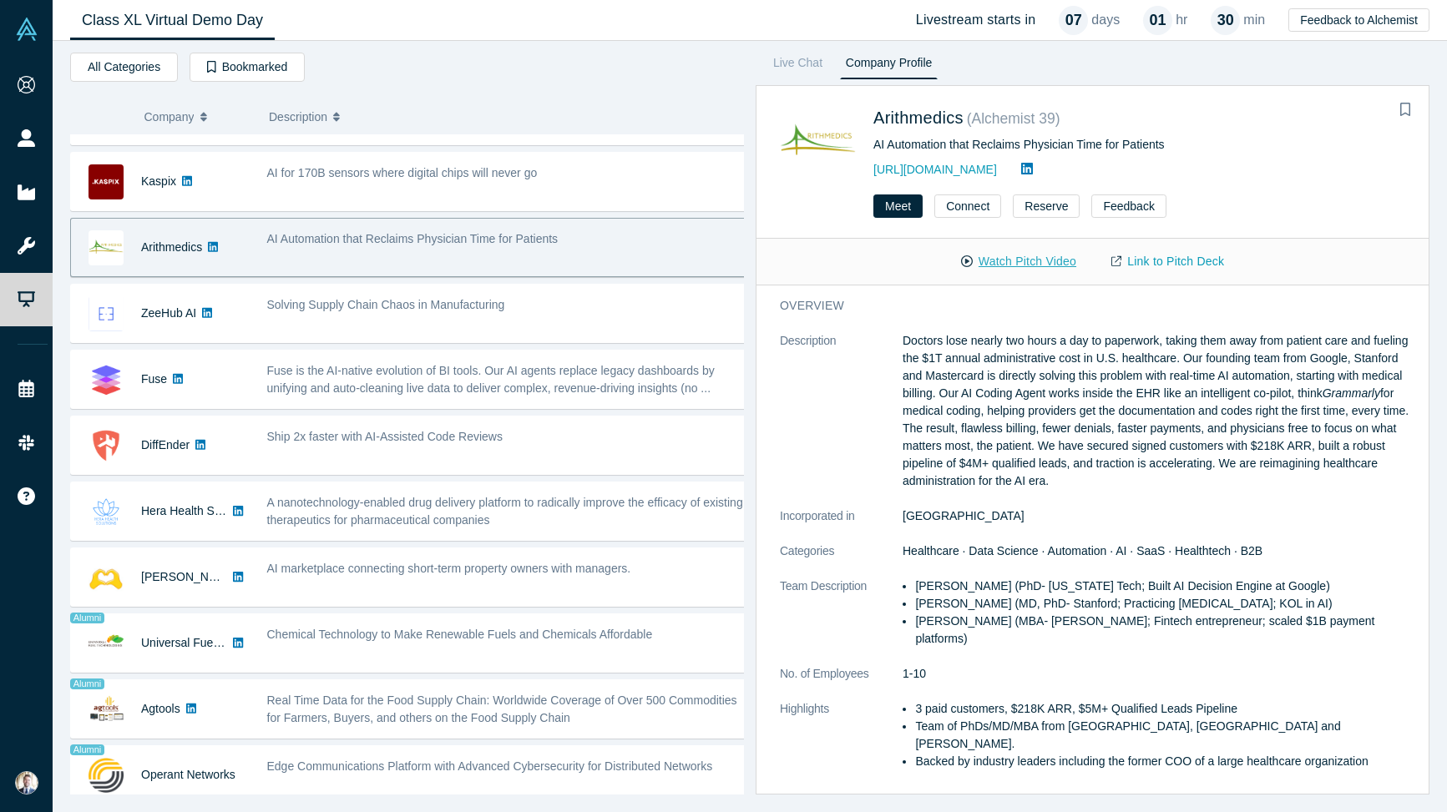
click at [921, 255] on button "Watch Pitch Video" at bounding box center [1018, 261] width 150 height 29
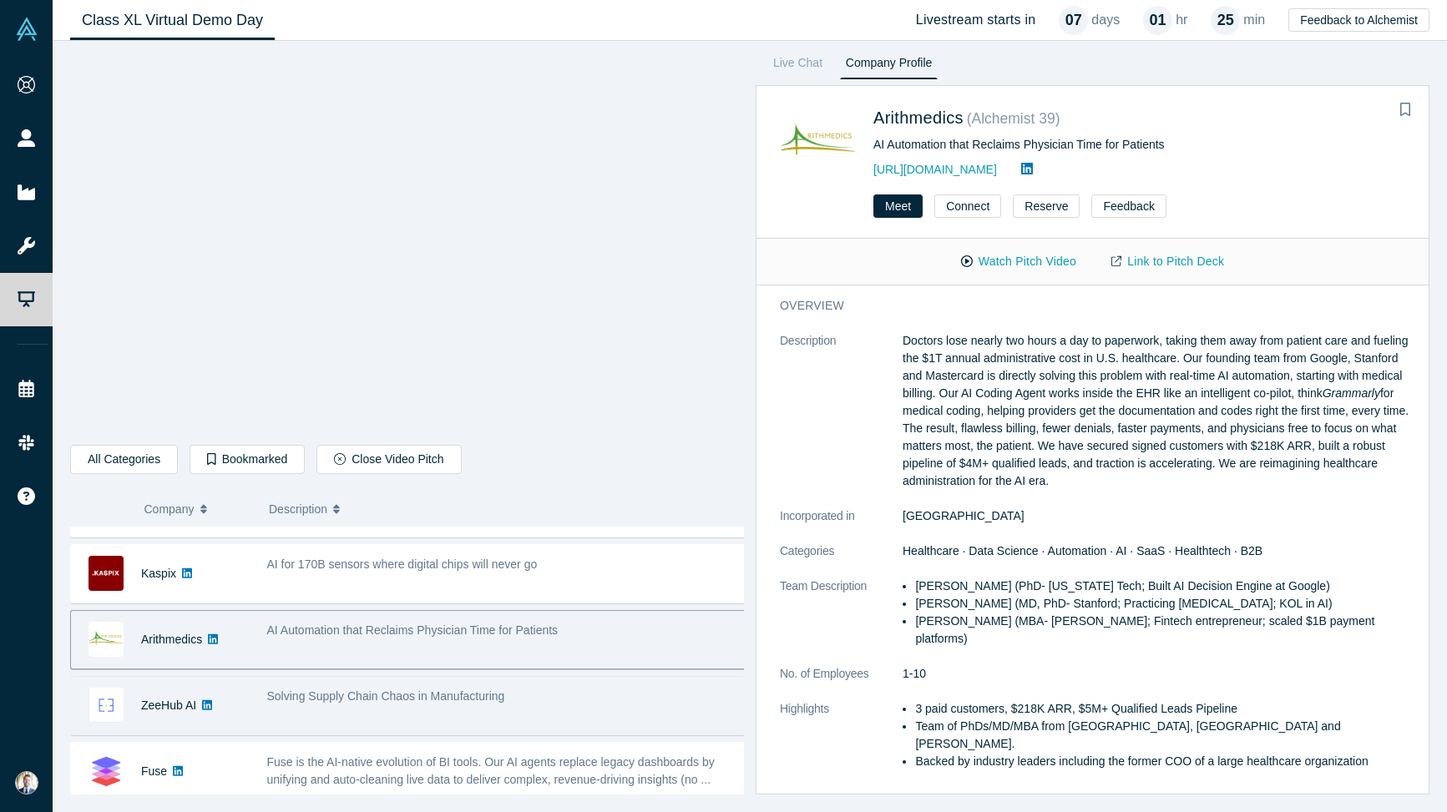
click at [444, 708] on div "Solving Supply Chain Chaos in Manufacturing" at bounding box center [507, 706] width 498 height 53
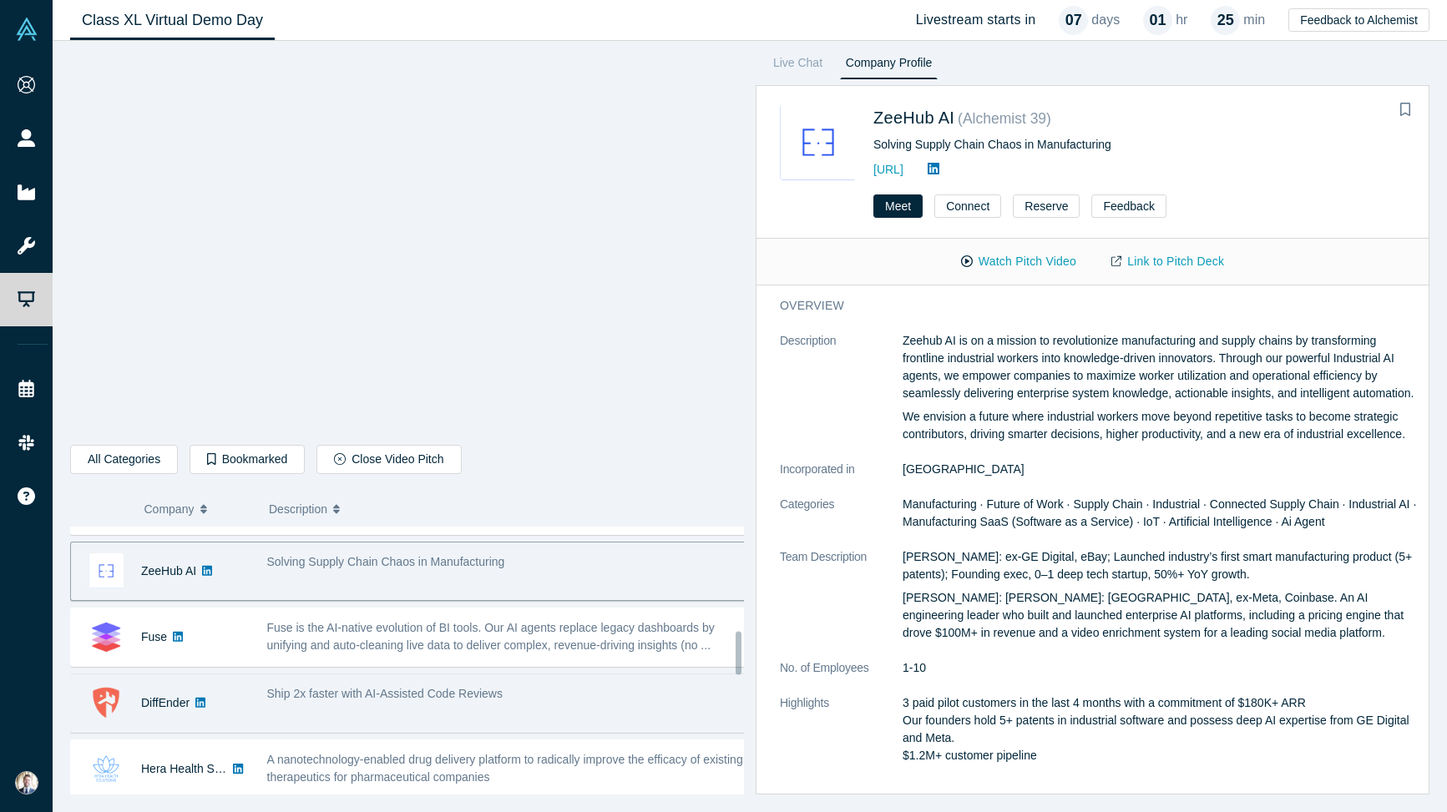
scroll to position [644, 0]
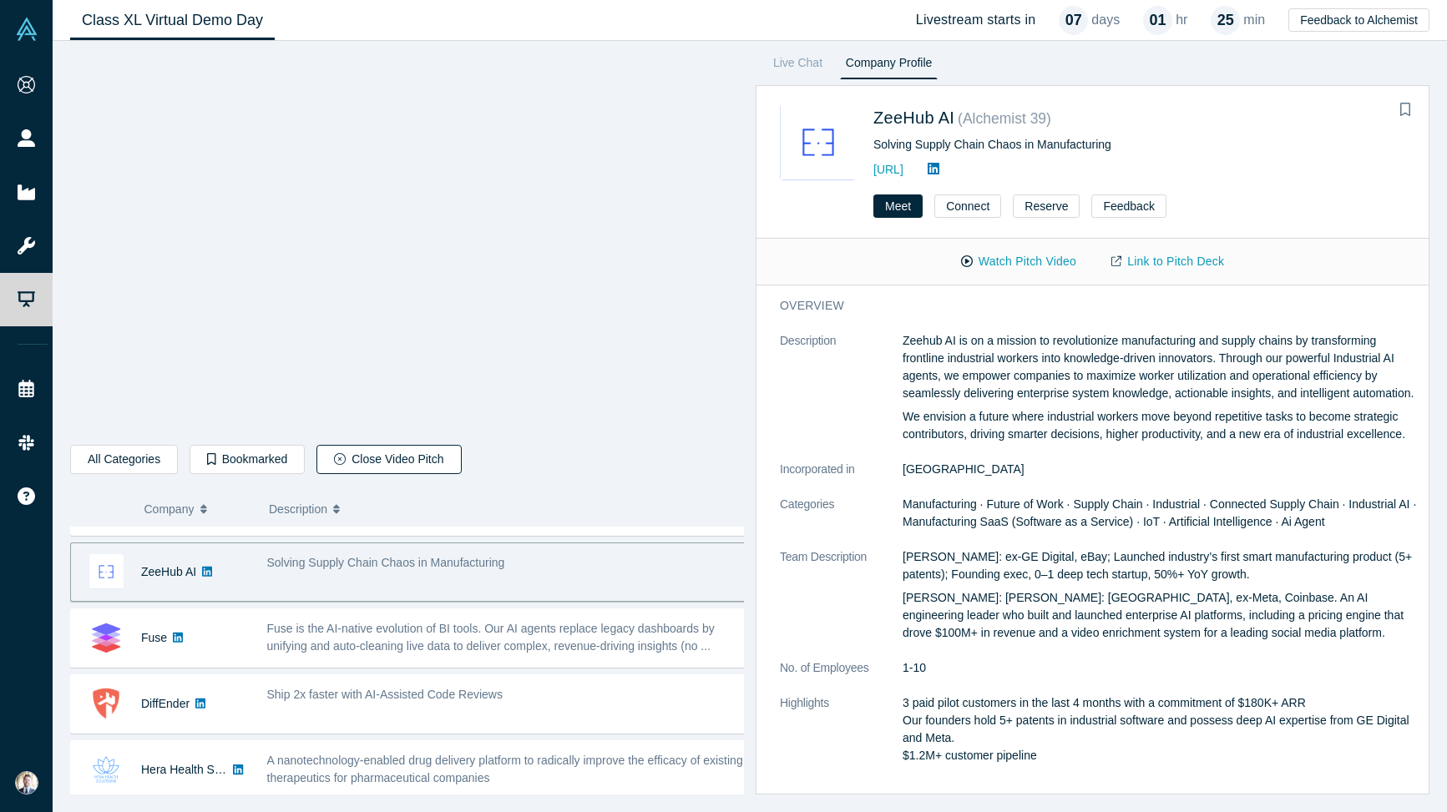
click at [385, 457] on button "Close Video Pitch" at bounding box center [388, 459] width 144 height 29
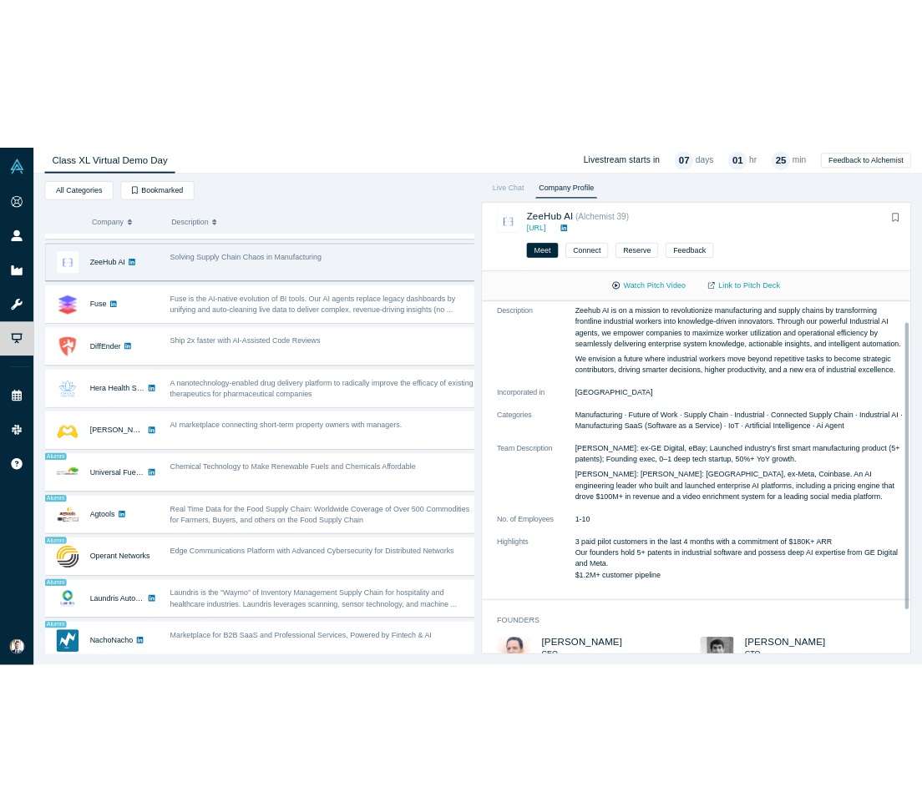
scroll to position [0, 0]
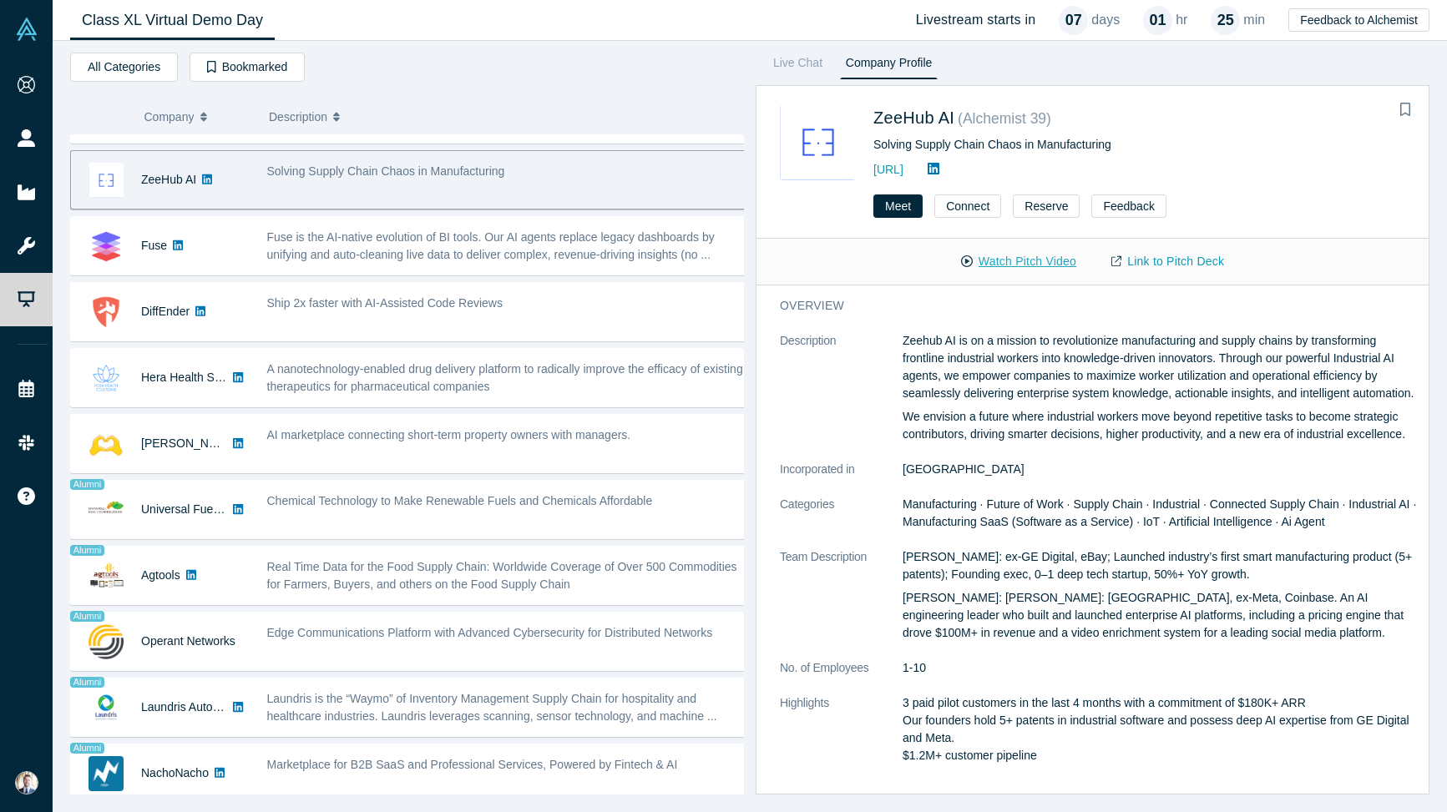
click at [921, 260] on button "Watch Pitch Video" at bounding box center [1018, 261] width 150 height 29
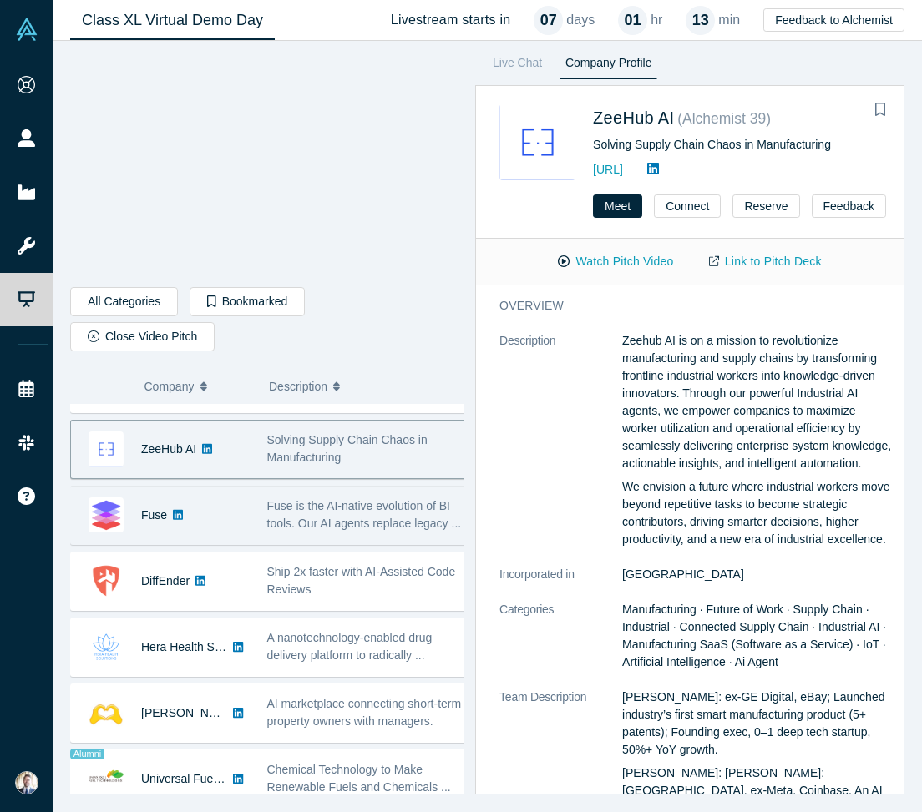
click at [283, 499] on span "Fuse is the AI-native evolution of BI tools. Our AI agents replace legacy ..." at bounding box center [364, 514] width 195 height 31
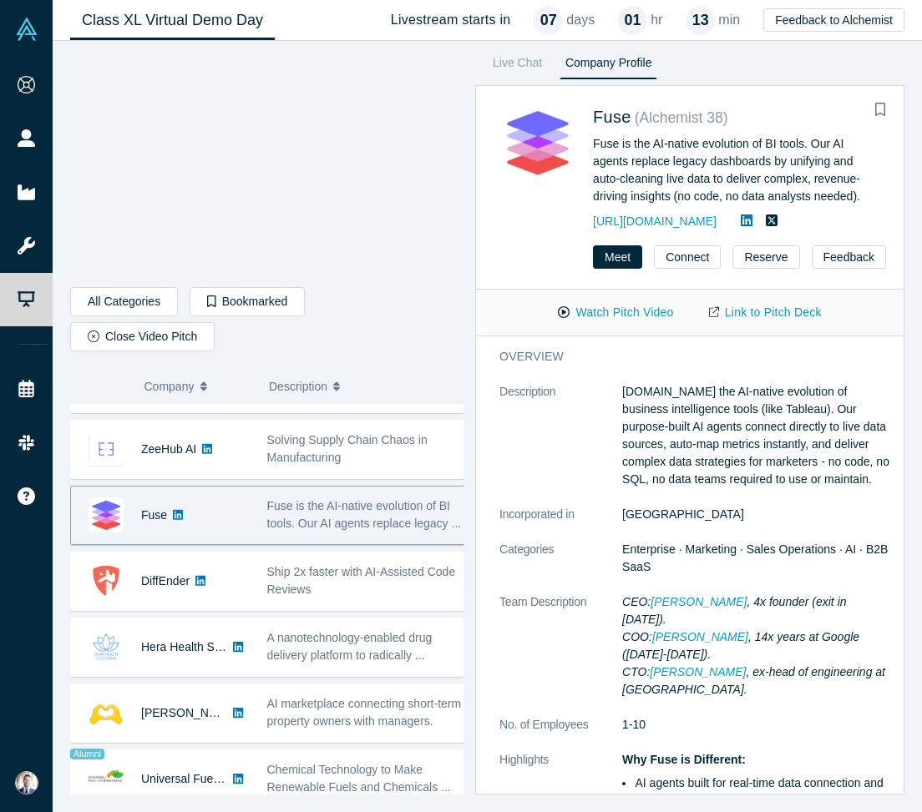
click at [716, 452] on p "[DOMAIN_NAME] the AI-native evolution of business intelligence tools (like Tabl…" at bounding box center [757, 435] width 270 height 105
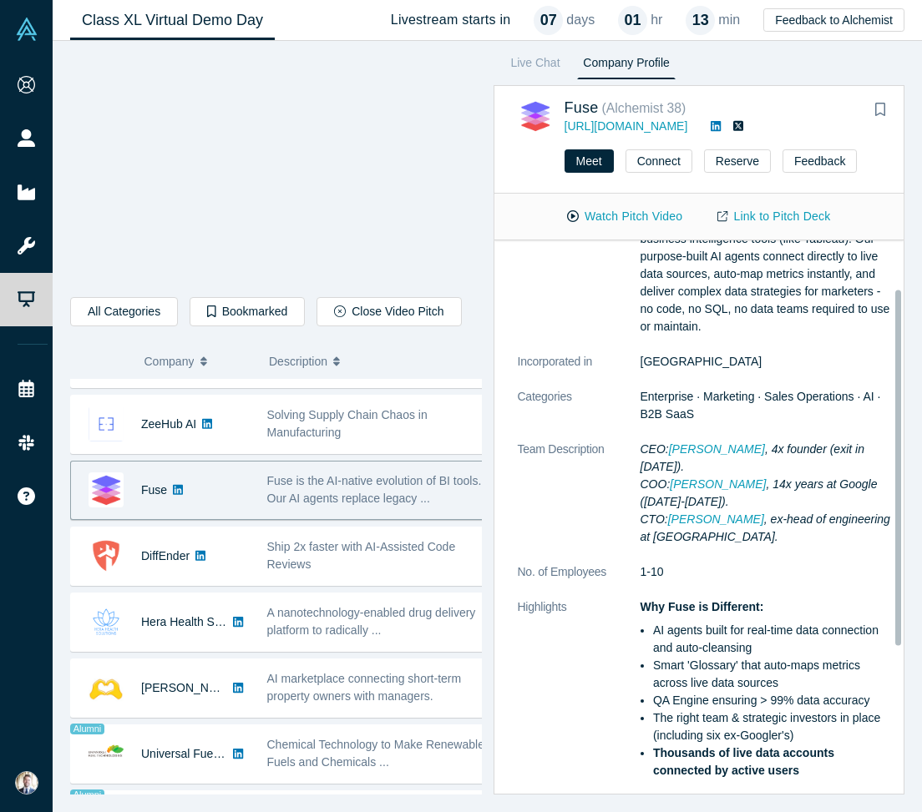
scroll to position [75, 0]
